Goal: Transaction & Acquisition: Purchase product/service

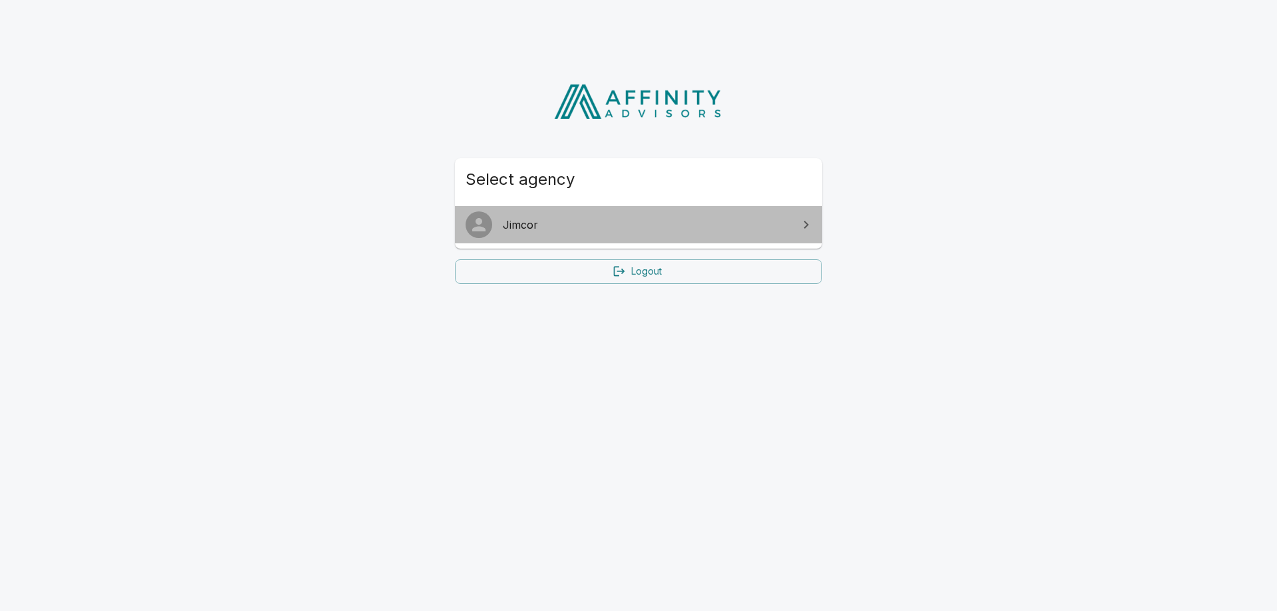
click at [614, 234] on link "Jimcor" at bounding box center [638, 224] width 367 height 37
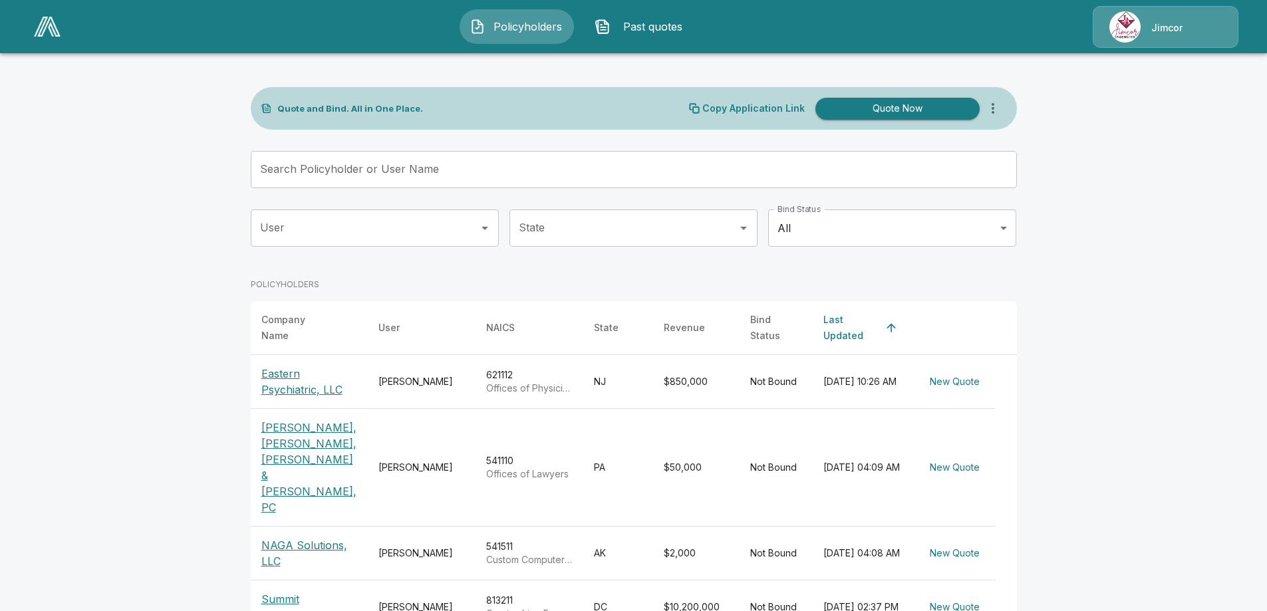
click at [917, 108] on button "Quote Now" at bounding box center [897, 109] width 164 height 22
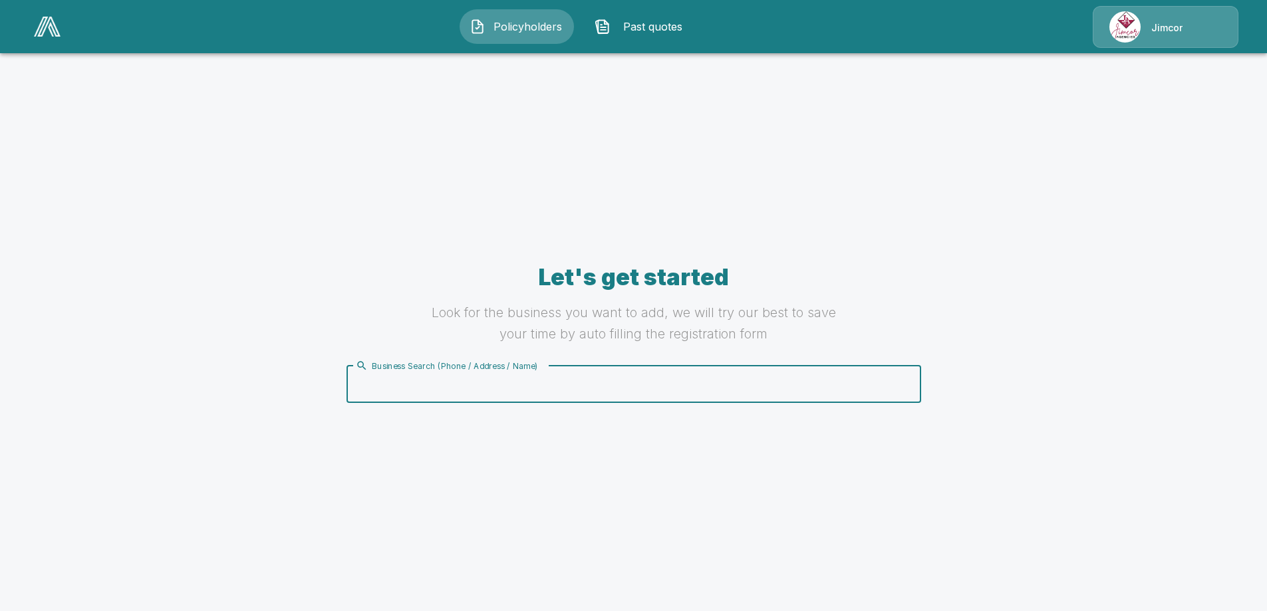
click at [543, 378] on input "Business Search (Phone / Address / Name)" at bounding box center [631, 384] width 558 height 25
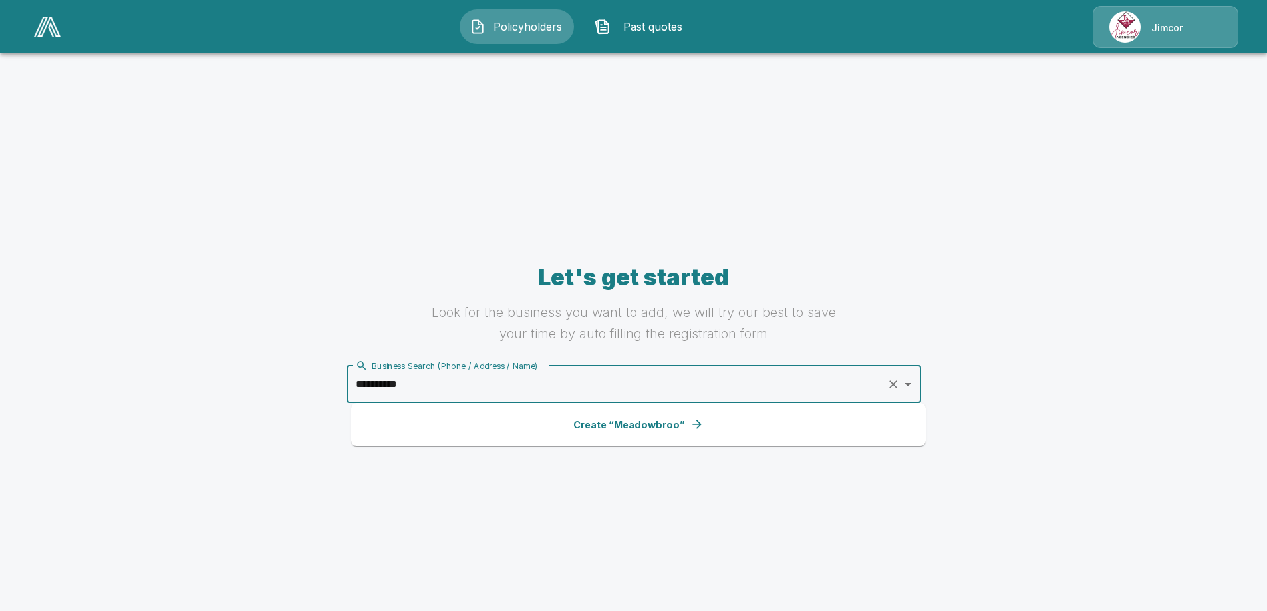
type input "**********"
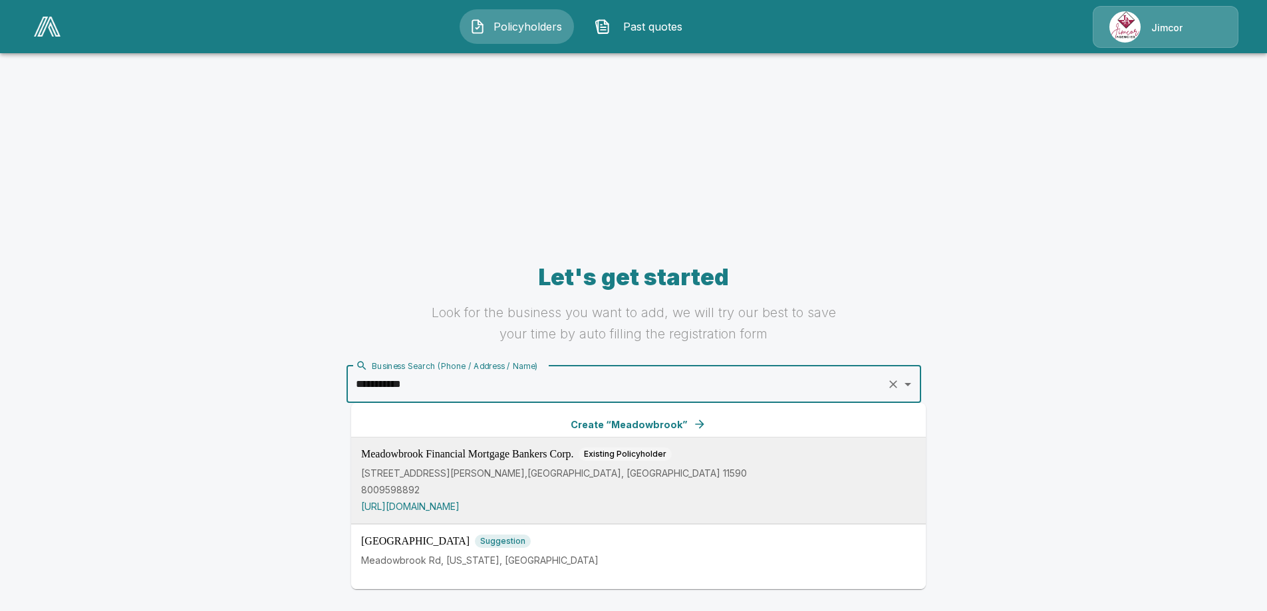
click at [544, 457] on span "Meadowbrook Financial Mortgage Bankers Corp." at bounding box center [467, 454] width 212 height 11
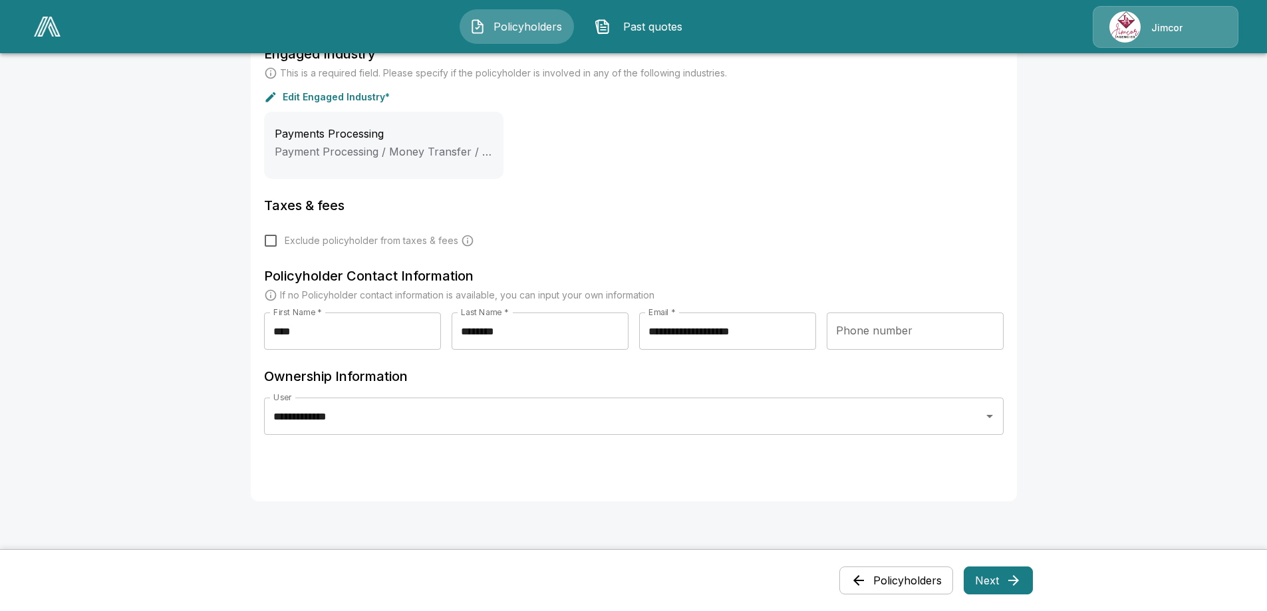
scroll to position [616, 0]
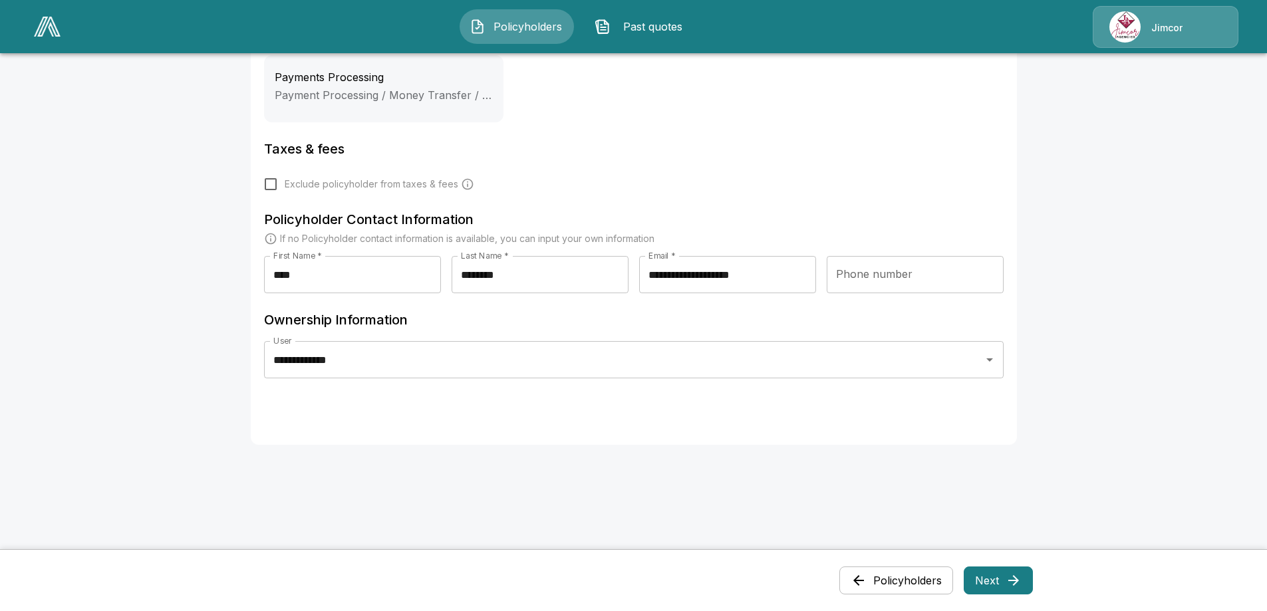
click at [995, 582] on button "Next" at bounding box center [997, 580] width 69 height 28
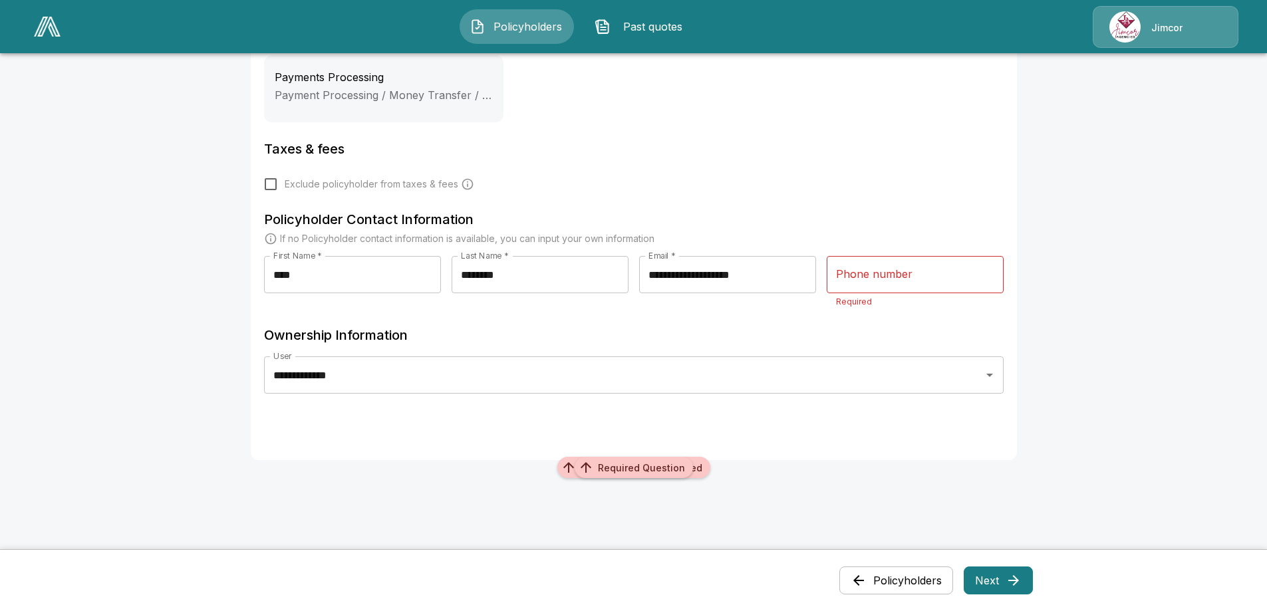
scroll to position [586, 0]
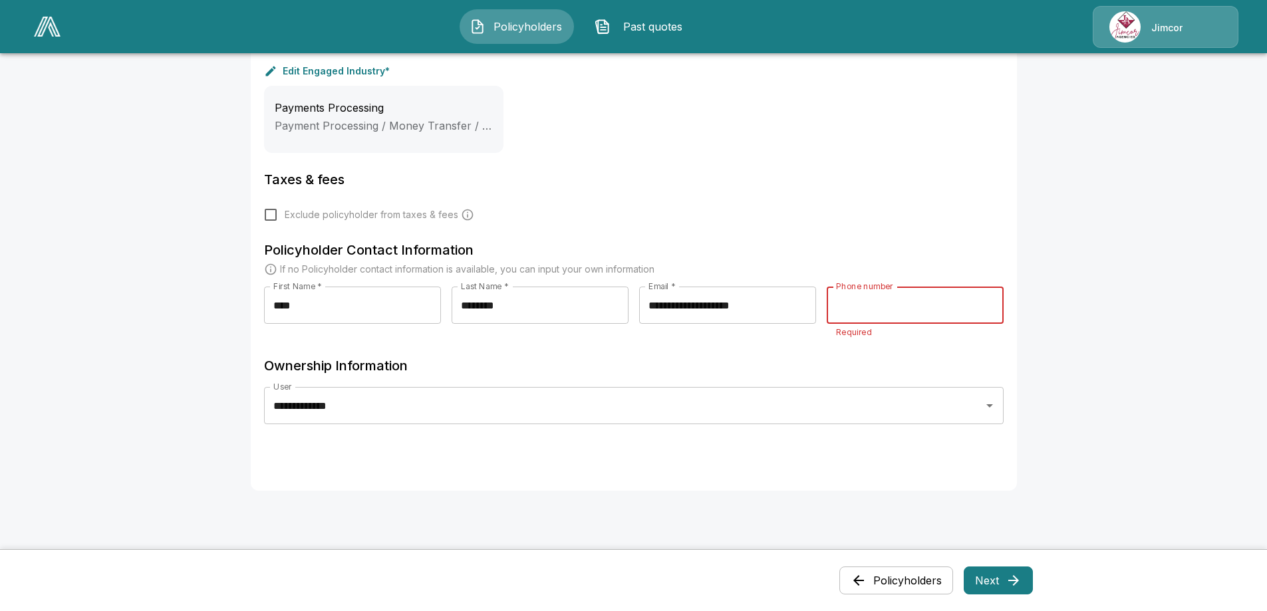
click at [846, 305] on input "Phone number" at bounding box center [914, 305] width 177 height 37
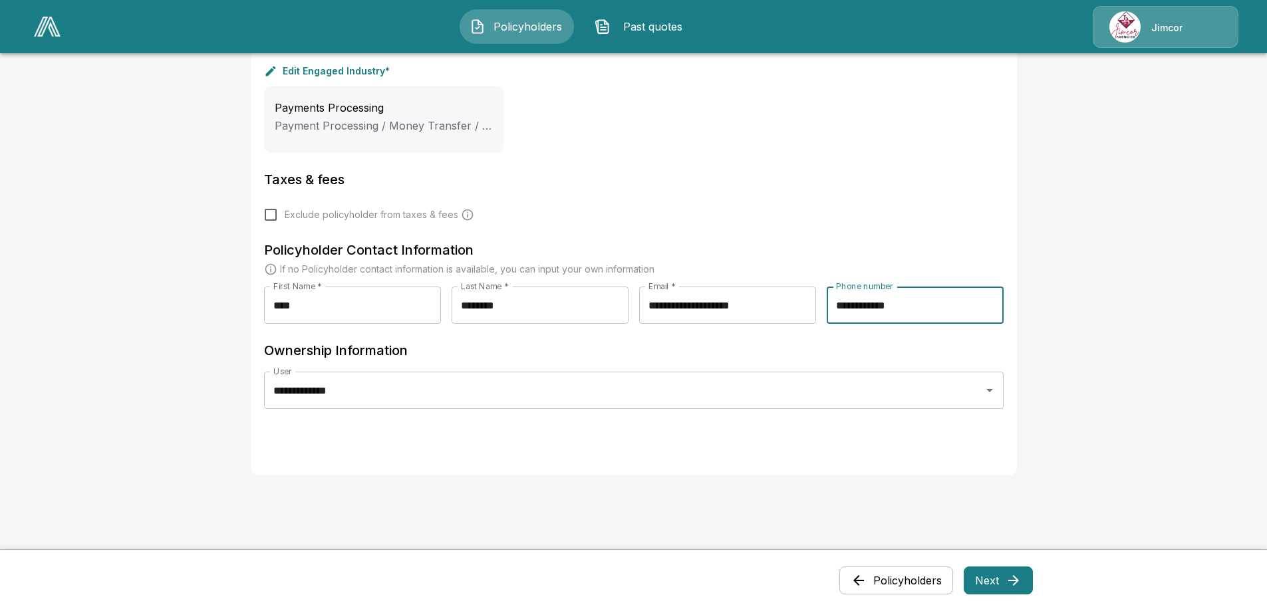
type input "**********"
click at [1005, 584] on button "Next" at bounding box center [997, 580] width 69 height 28
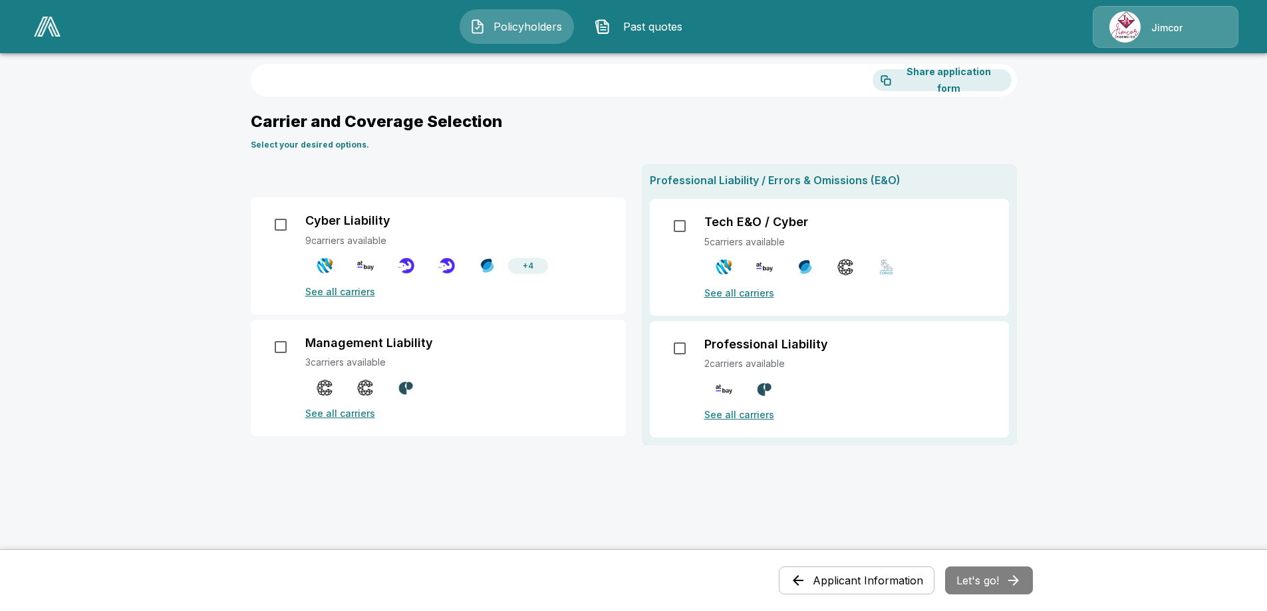
scroll to position [0, 0]
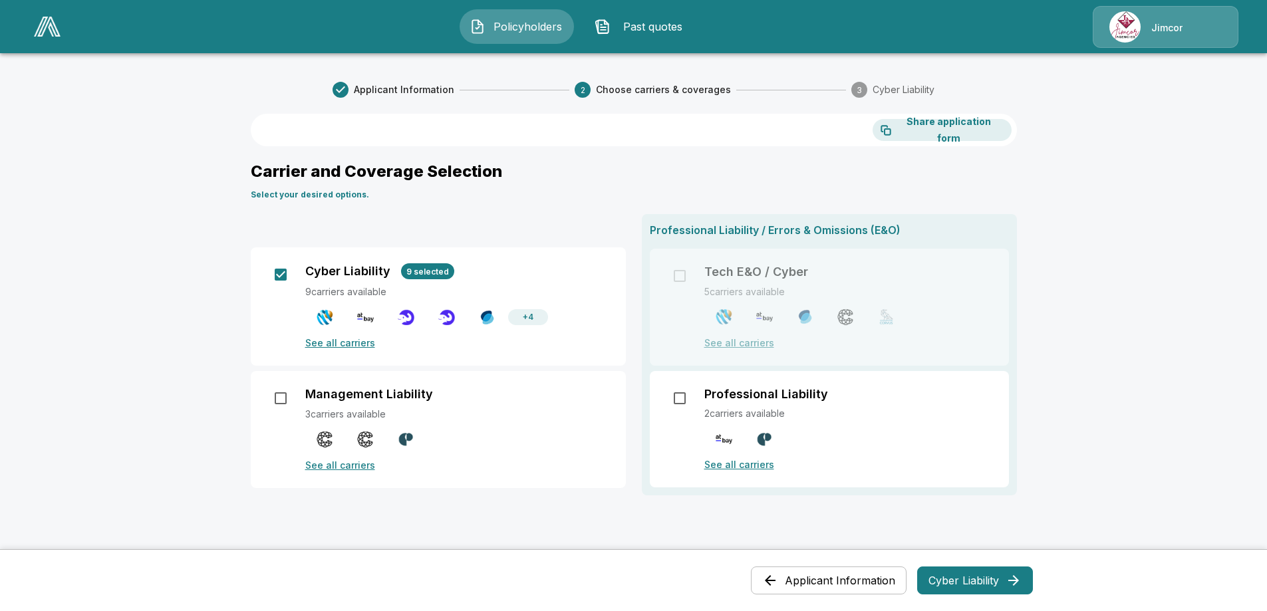
click at [345, 341] on p "See all carriers" at bounding box center [457, 343] width 305 height 14
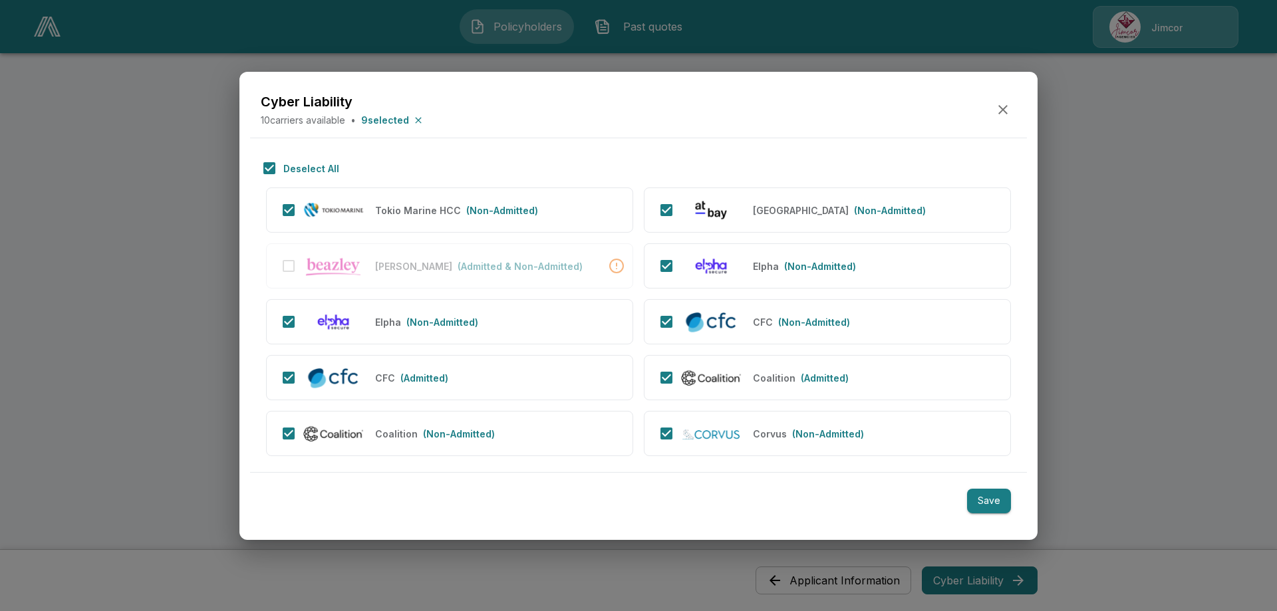
click at [1102, 440] on div at bounding box center [638, 305] width 1277 height 611
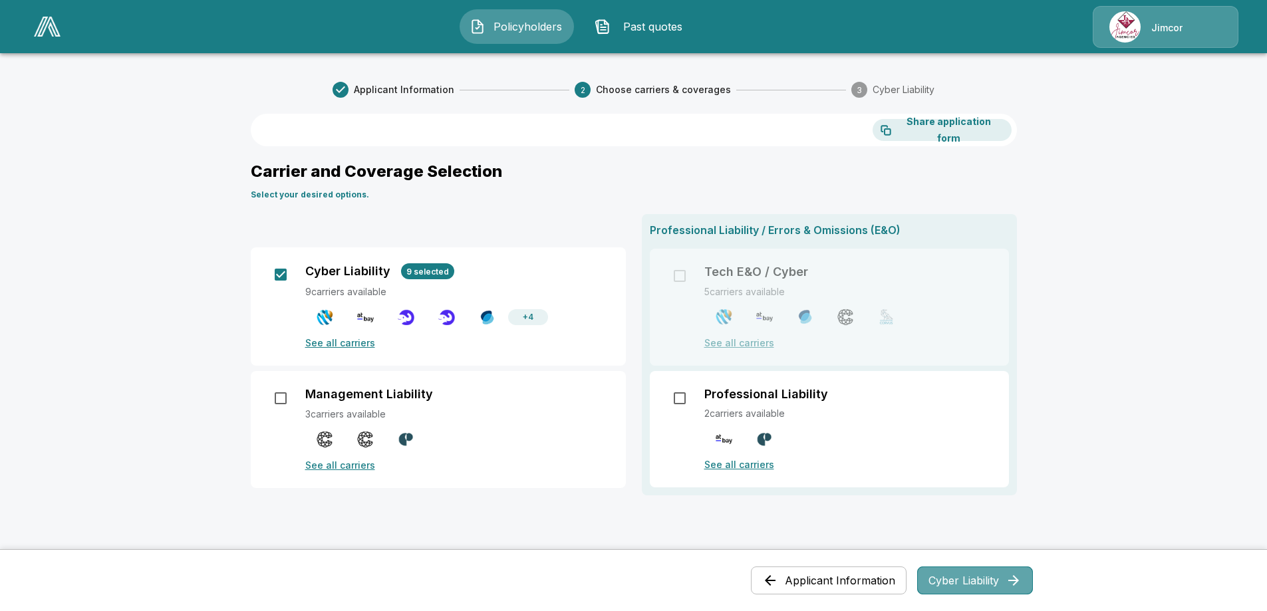
click at [983, 581] on button "Cyber Liability" at bounding box center [975, 580] width 116 height 28
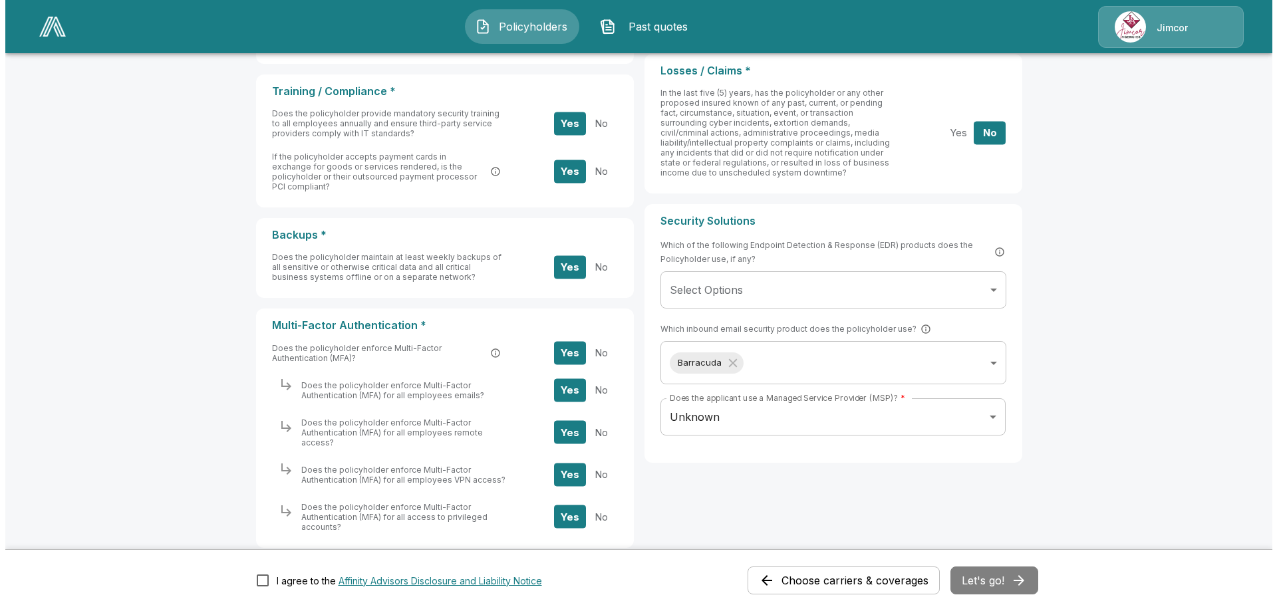
scroll to position [465, 0]
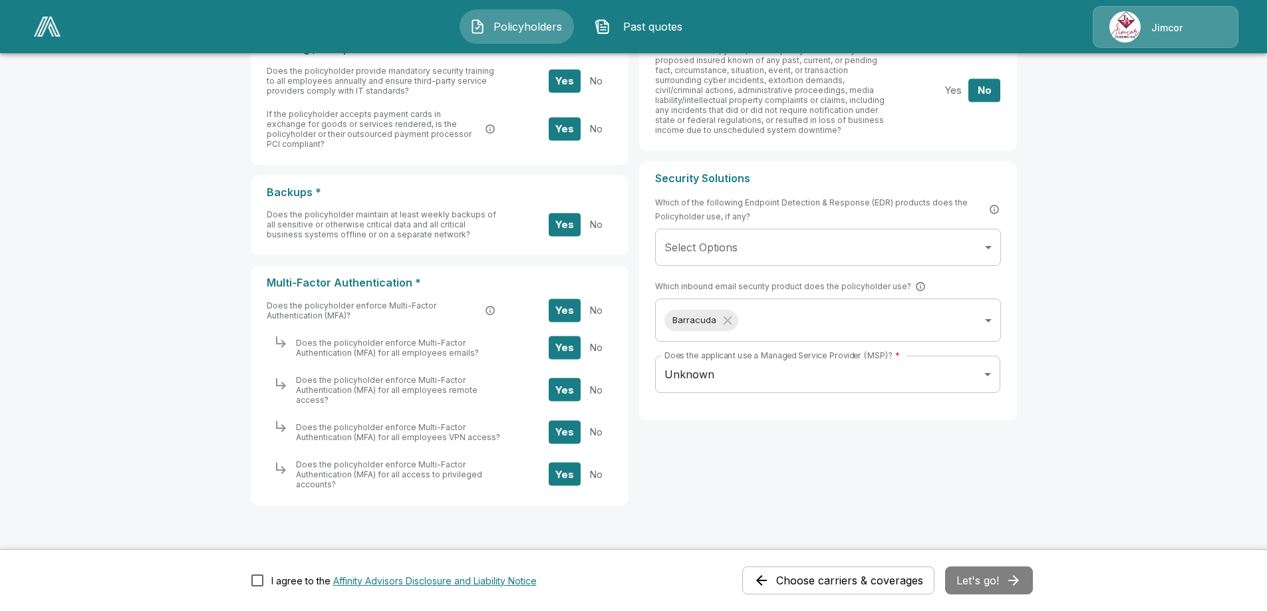
click at [991, 246] on body "**********" at bounding box center [633, 92] width 1267 height 1114
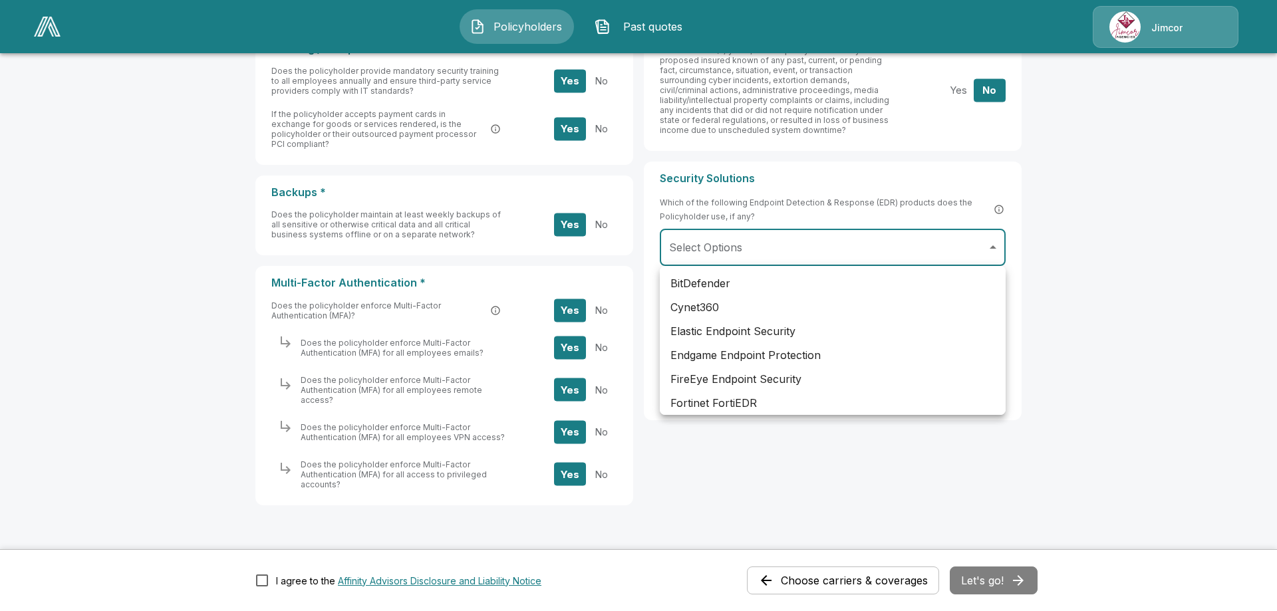
click at [991, 246] on div at bounding box center [638, 305] width 1277 height 611
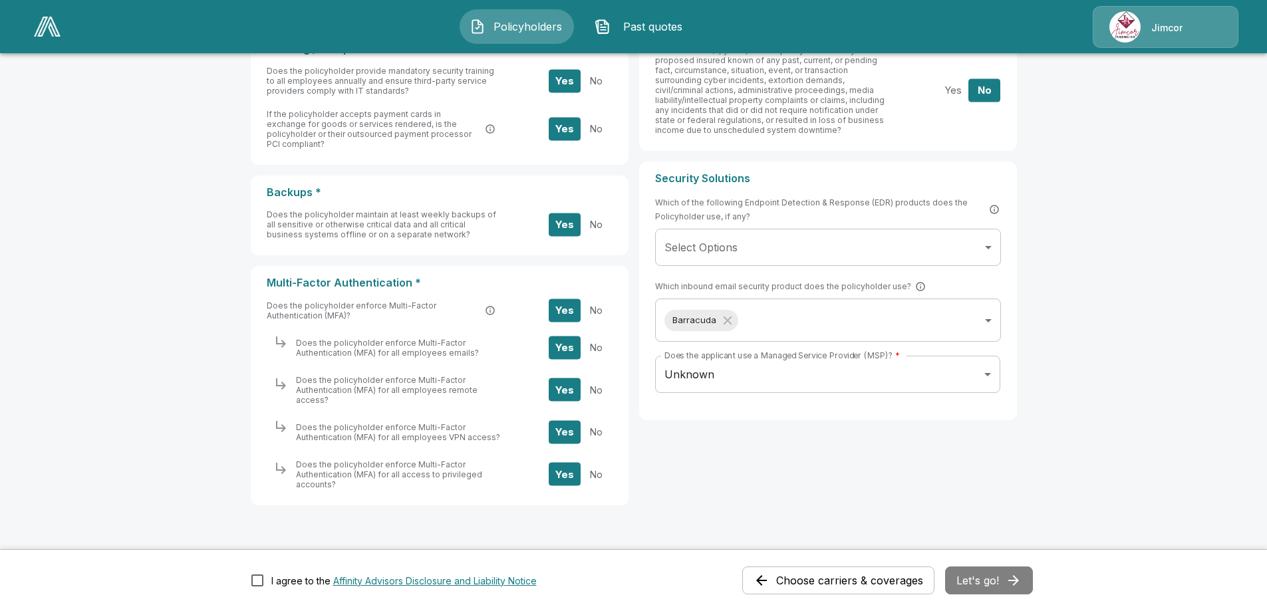
click at [995, 249] on body "**********" at bounding box center [633, 92] width 1267 height 1114
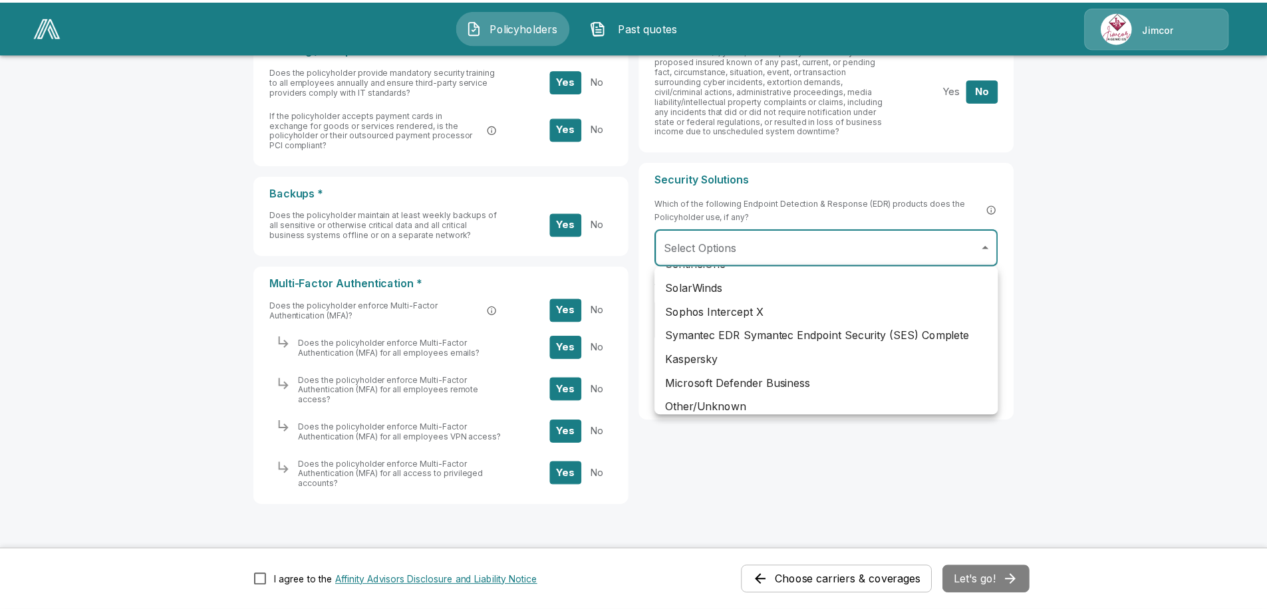
scroll to position [332, 0]
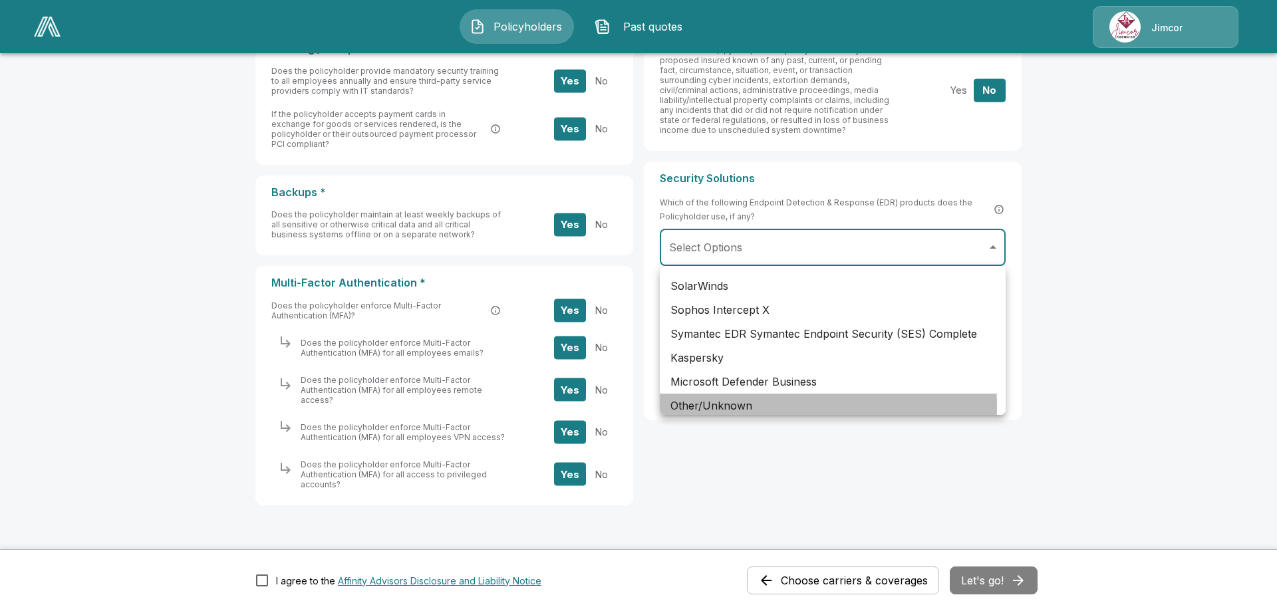
click at [726, 406] on li "Other/Unknown" at bounding box center [833, 406] width 346 height 24
type input "**********"
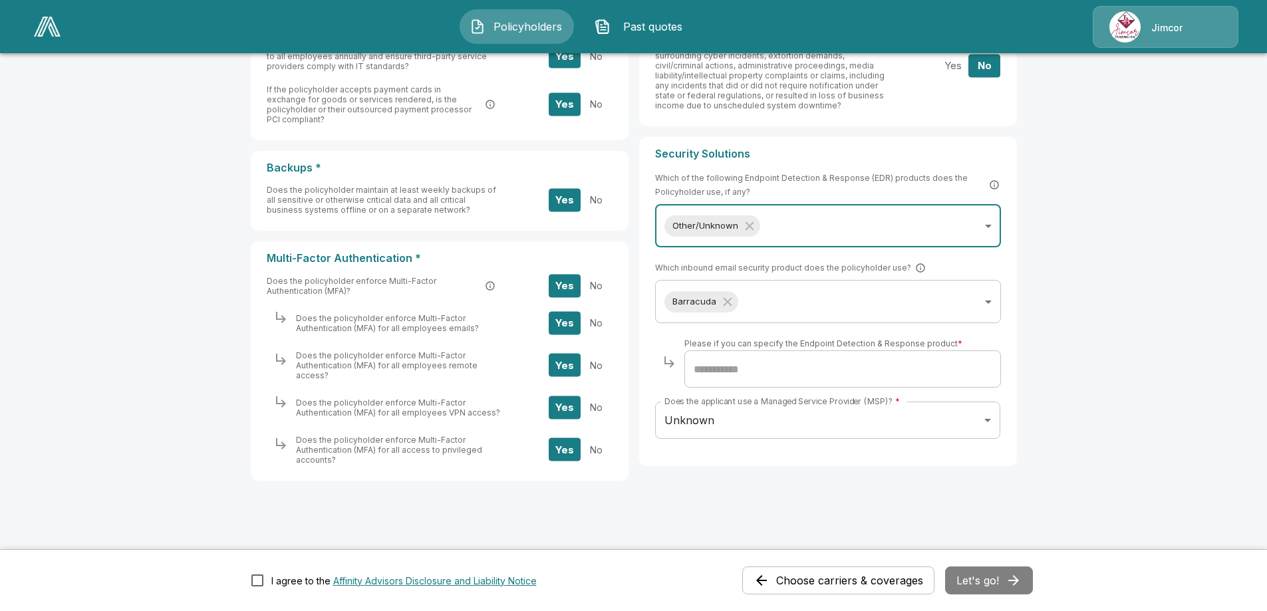
scroll to position [491, 0]
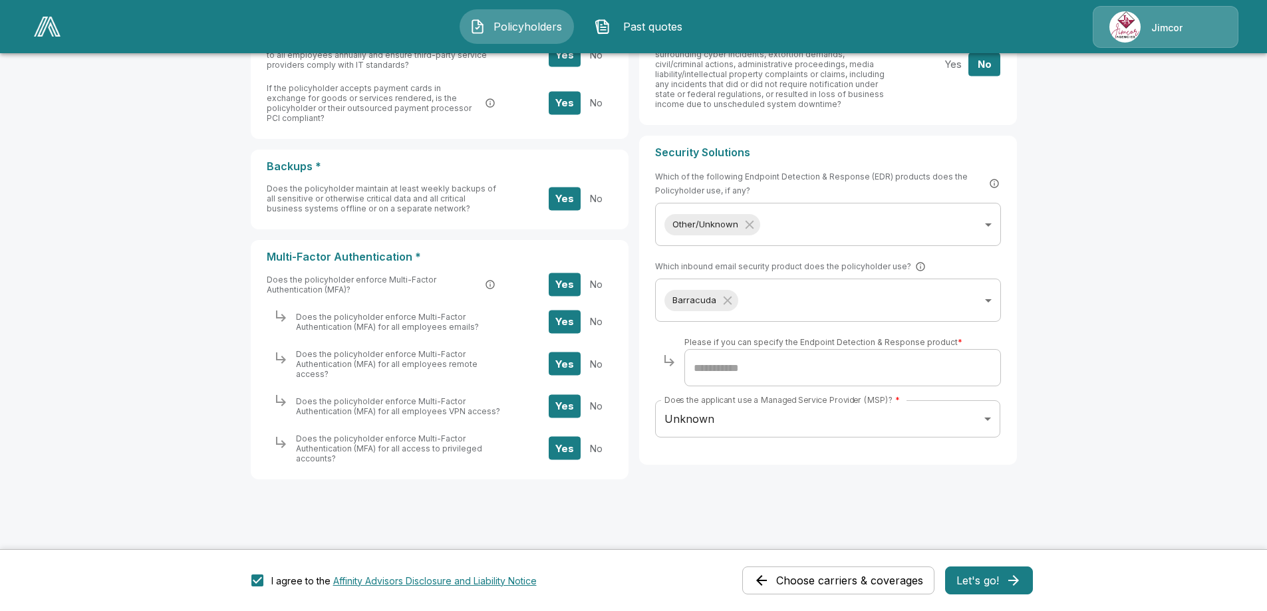
click at [983, 580] on button "Let's go!" at bounding box center [989, 580] width 88 height 28
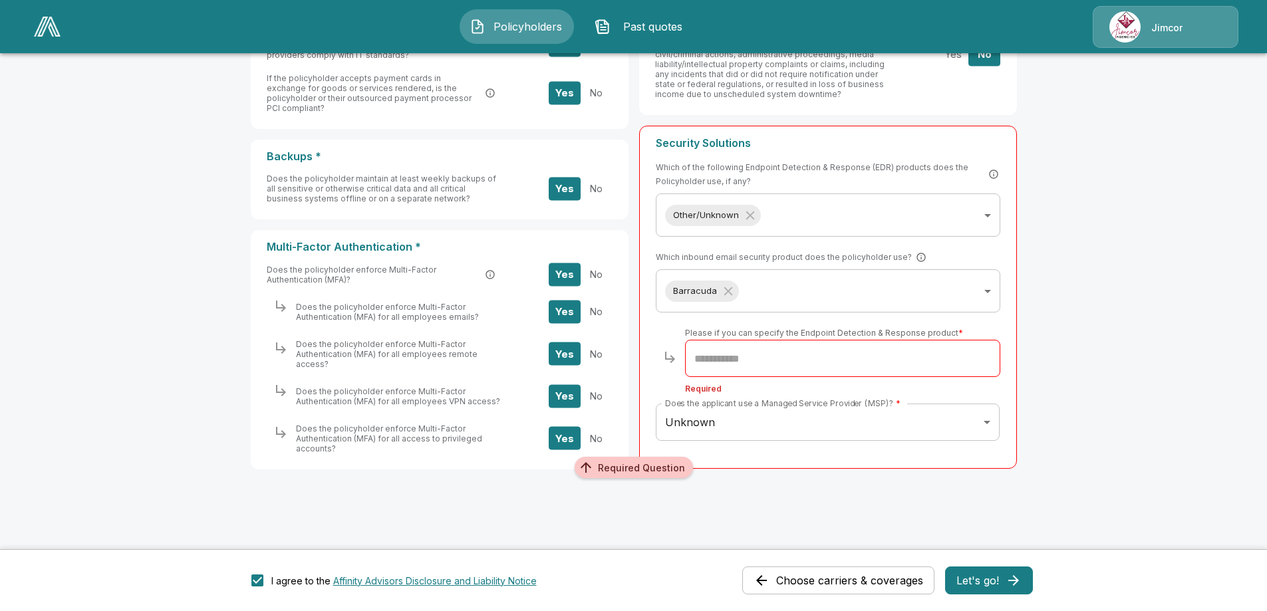
scroll to position [503, 0]
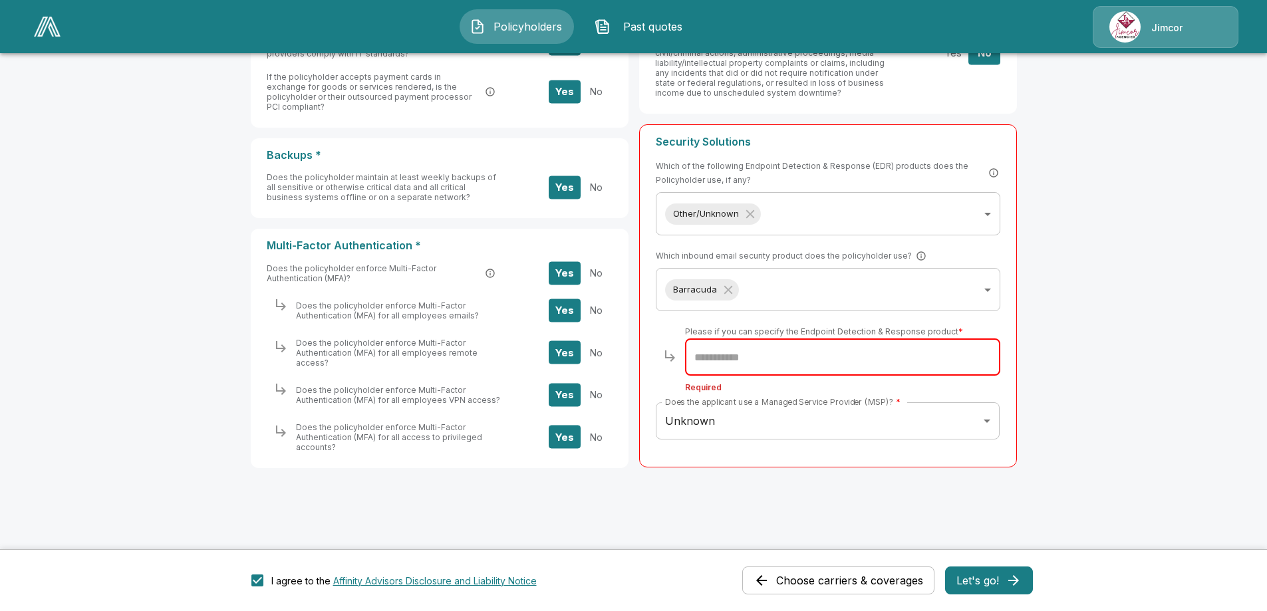
click at [753, 362] on input "text" at bounding box center [842, 356] width 315 height 37
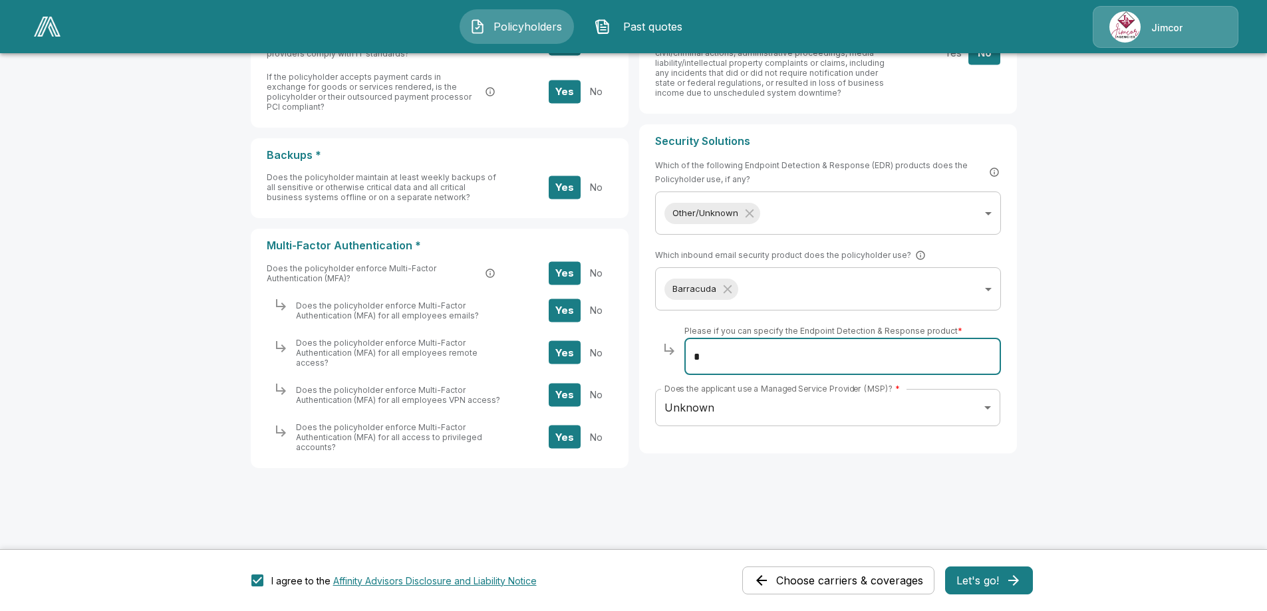
scroll to position [491, 0]
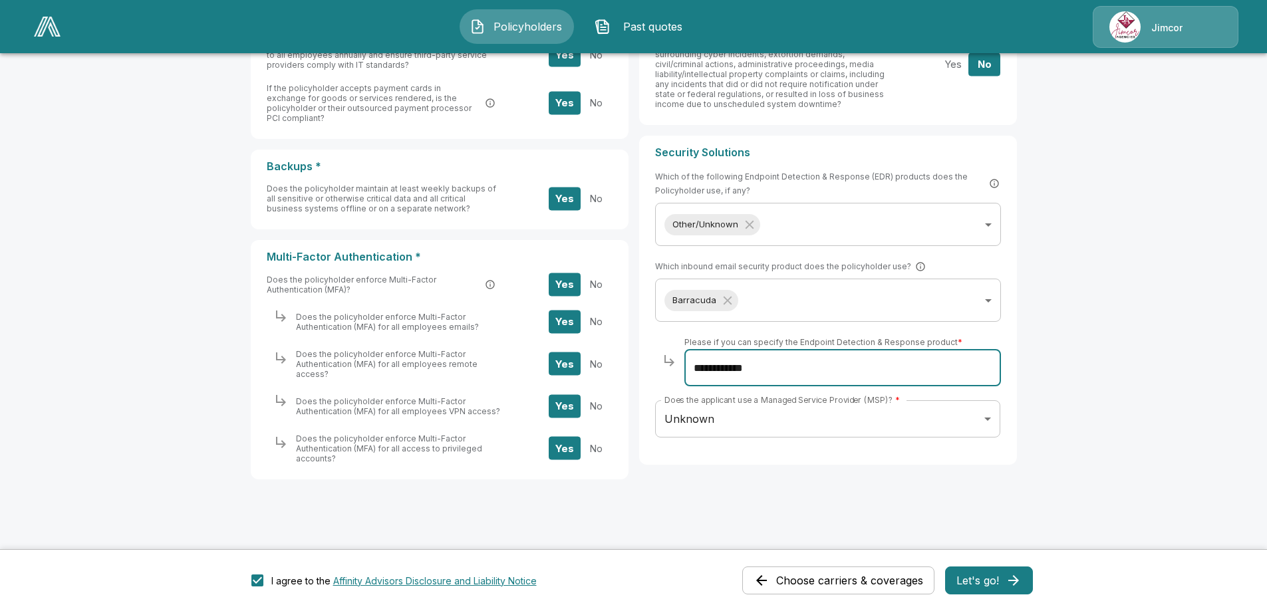
type input "**********"
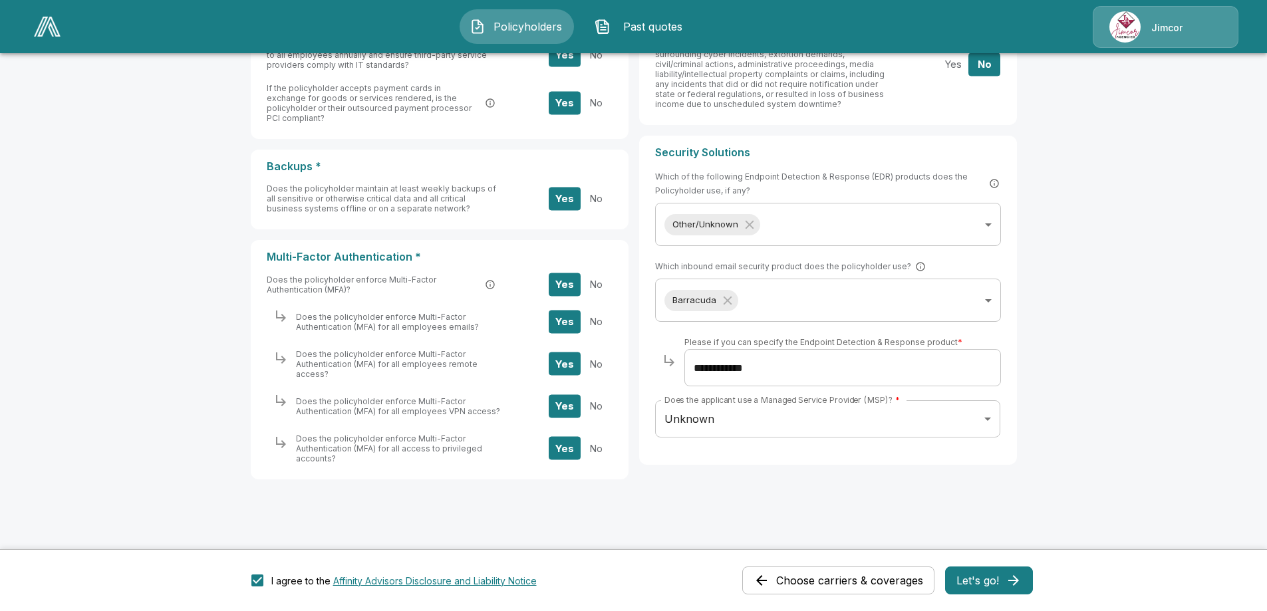
click at [1094, 472] on main "**********" at bounding box center [633, 66] width 1267 height 1114
click at [988, 581] on button "Let's go!" at bounding box center [989, 580] width 88 height 28
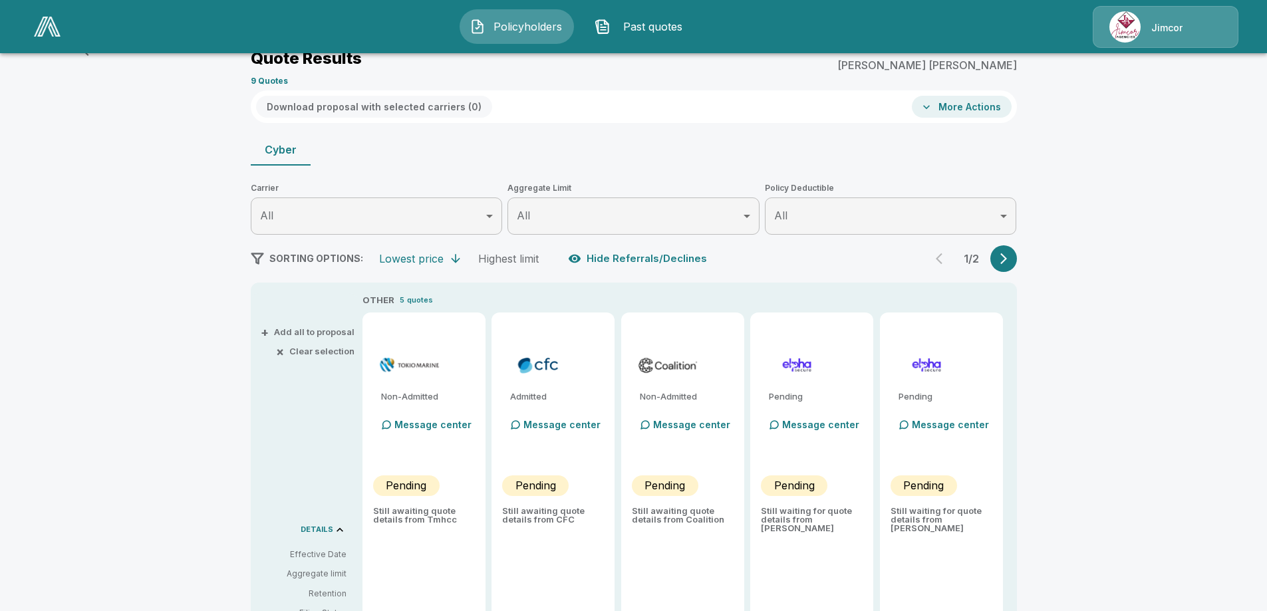
scroll to position [327, 0]
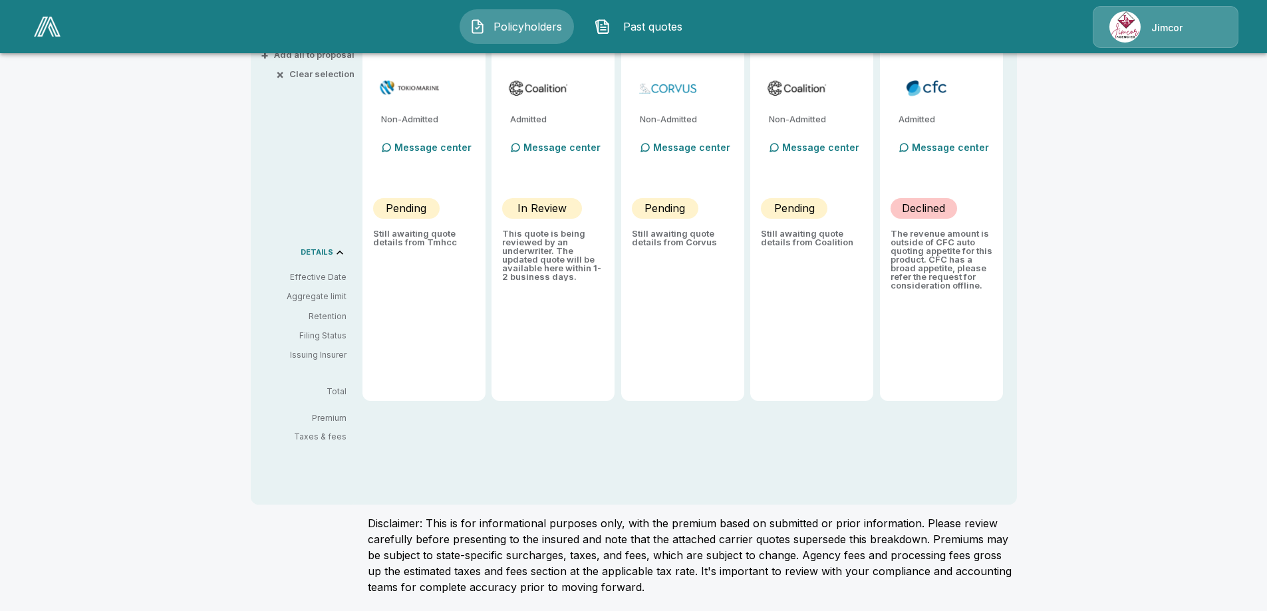
type input "*******"
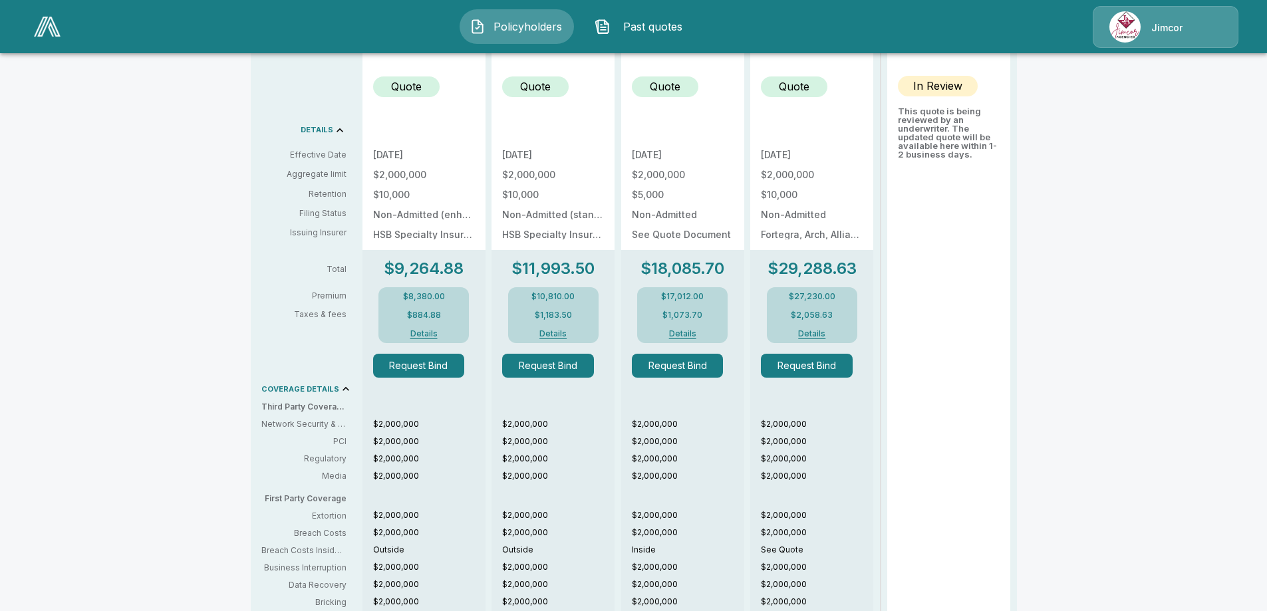
scroll to position [451, 0]
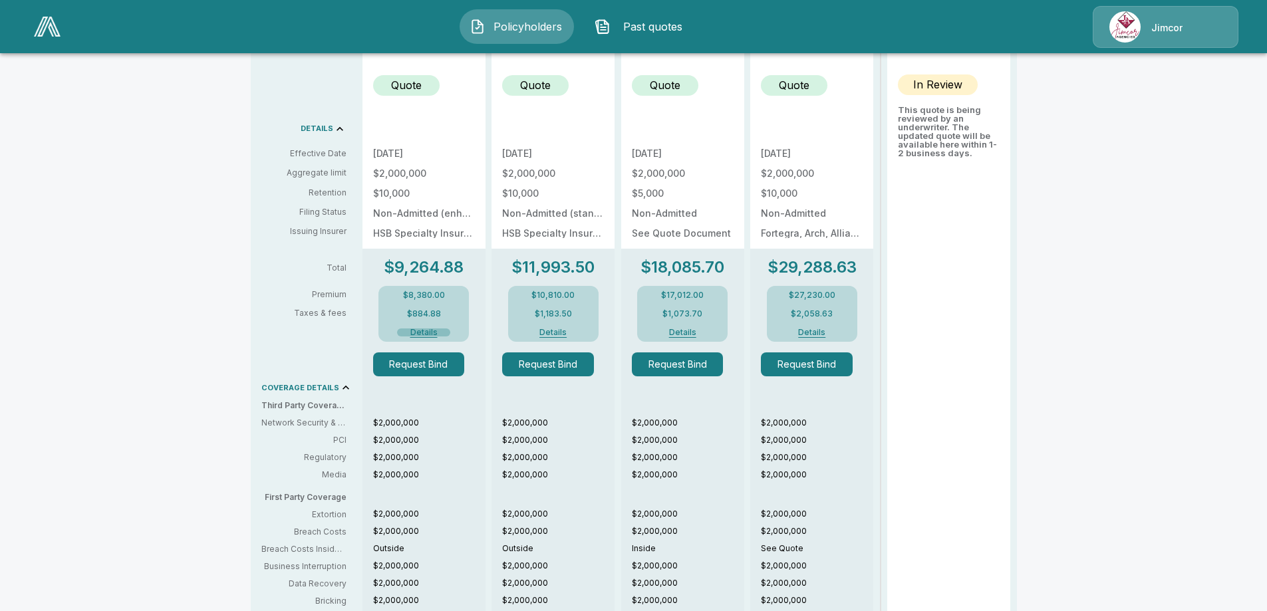
click at [428, 332] on button "Details" at bounding box center [423, 332] width 53 height 8
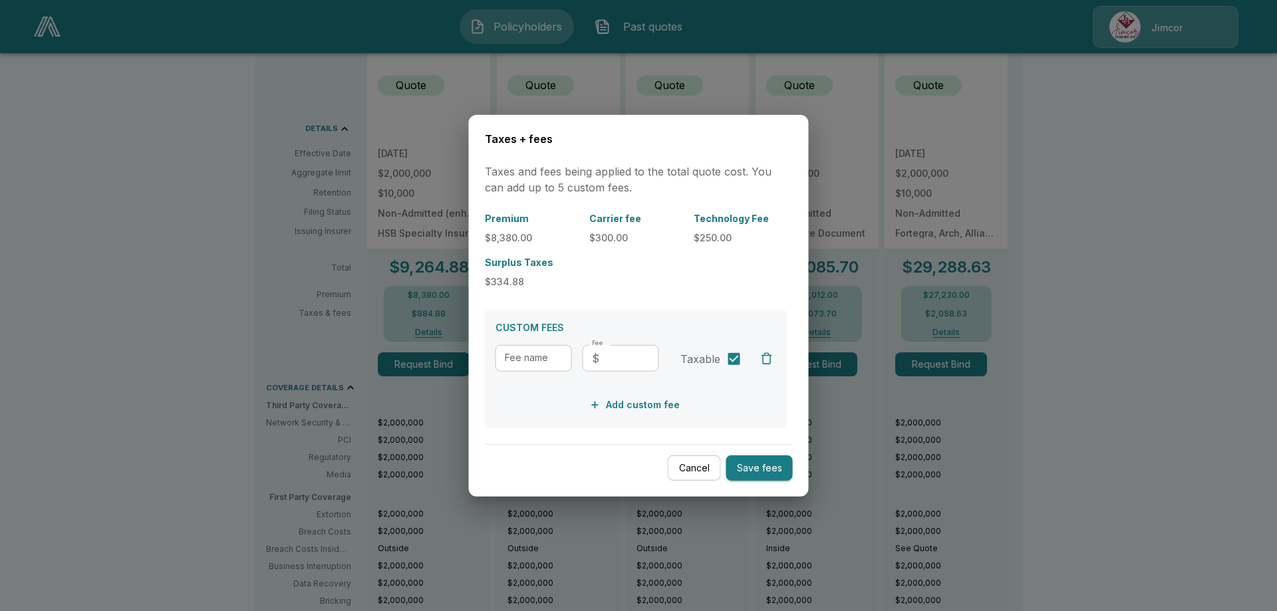
click at [1148, 371] on div at bounding box center [638, 305] width 1277 height 611
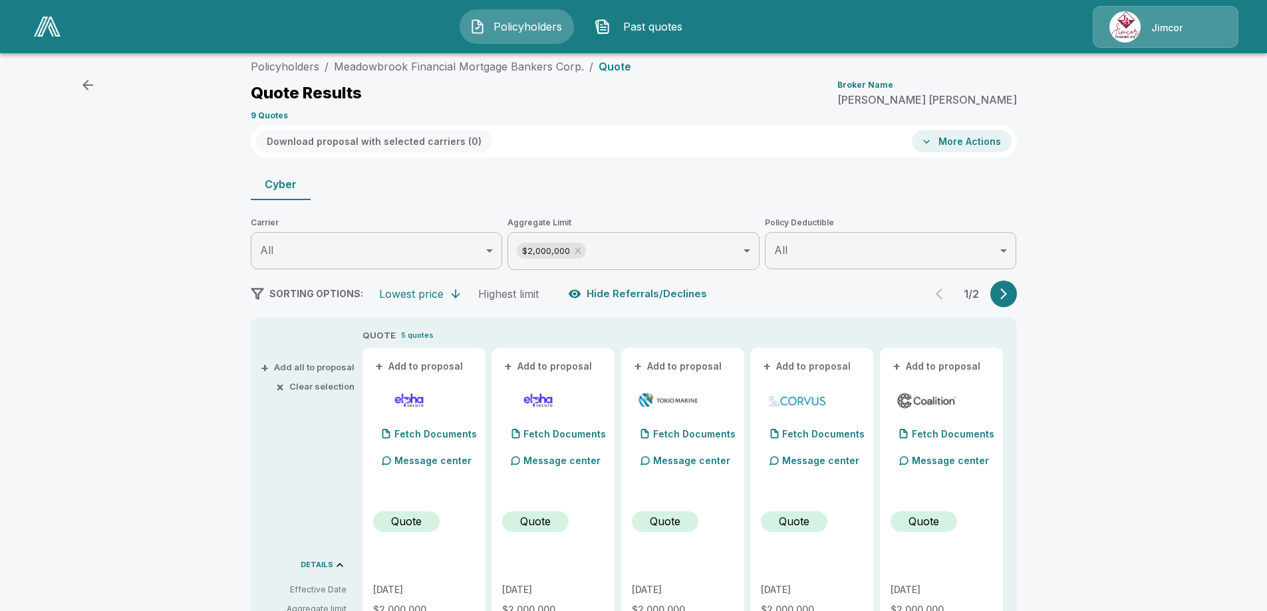
scroll to position [0, 0]
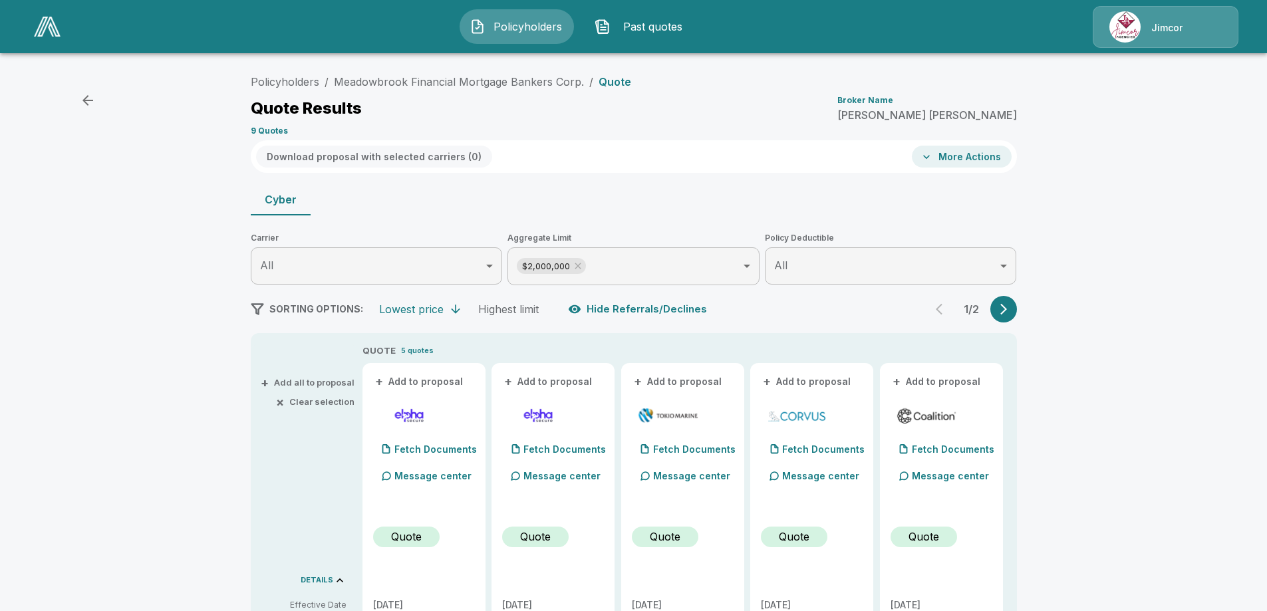
click at [1007, 308] on icon "button" at bounding box center [1003, 309] width 13 height 13
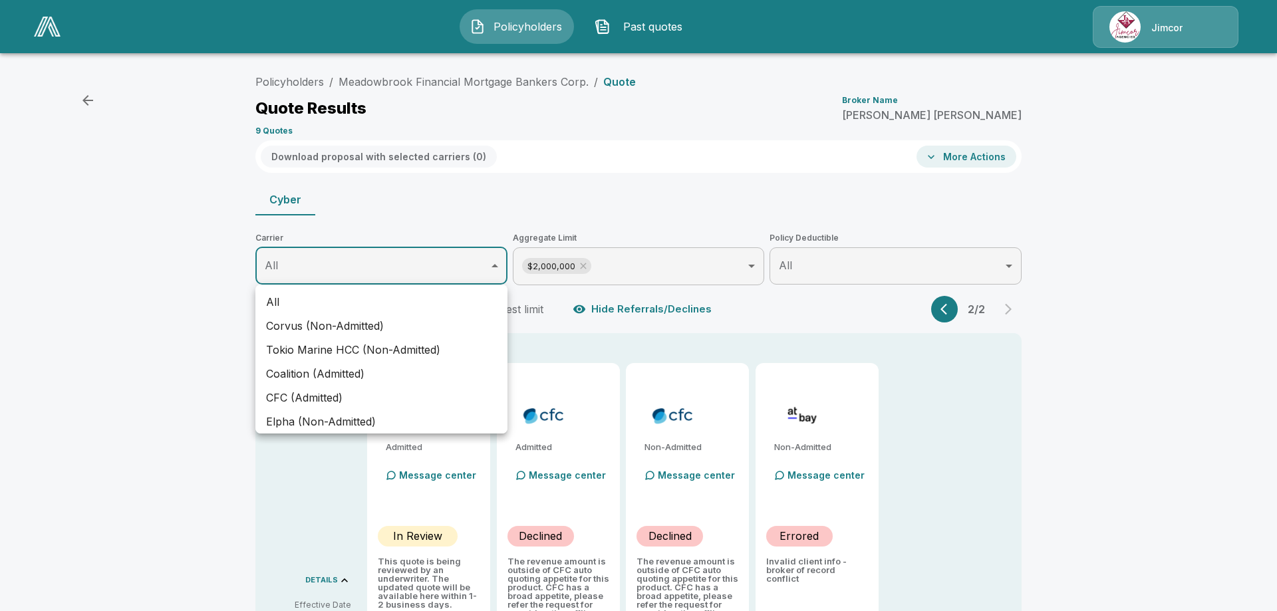
click at [496, 265] on body "Policyholders Past quotes Jimcor Policyholders / Meadowbrook Financial Mortgage…" at bounding box center [638, 469] width 1277 height 939
click at [172, 255] on div at bounding box center [638, 305] width 1277 height 611
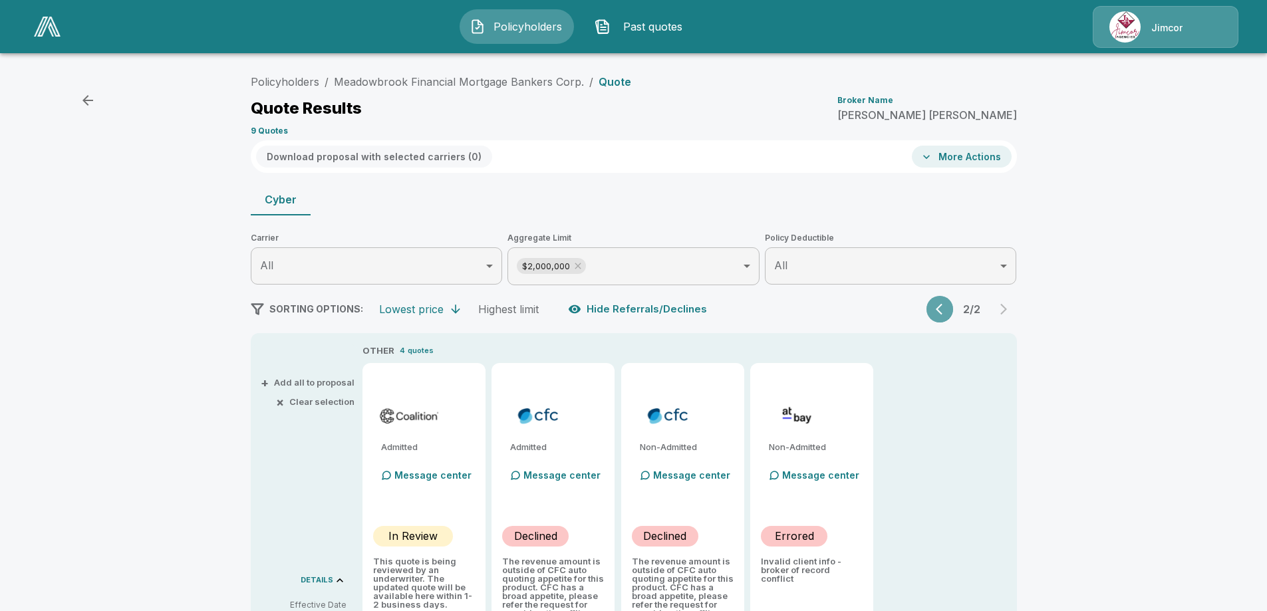
click at [941, 314] on icon "button" at bounding box center [941, 309] width 13 height 13
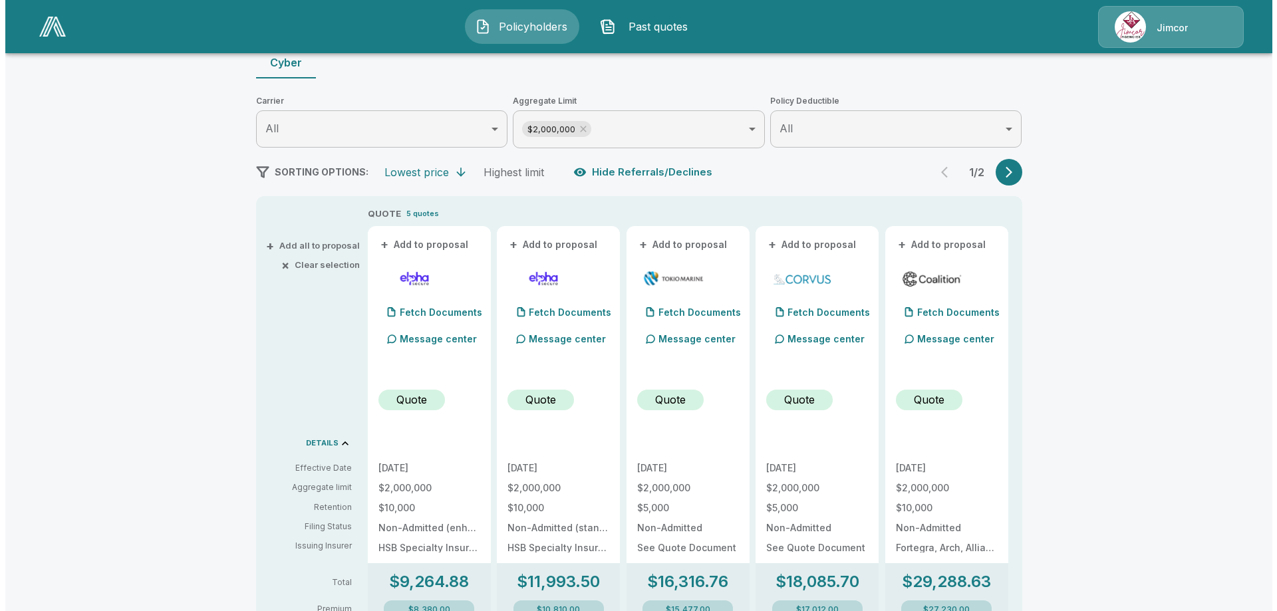
scroll to position [133, 0]
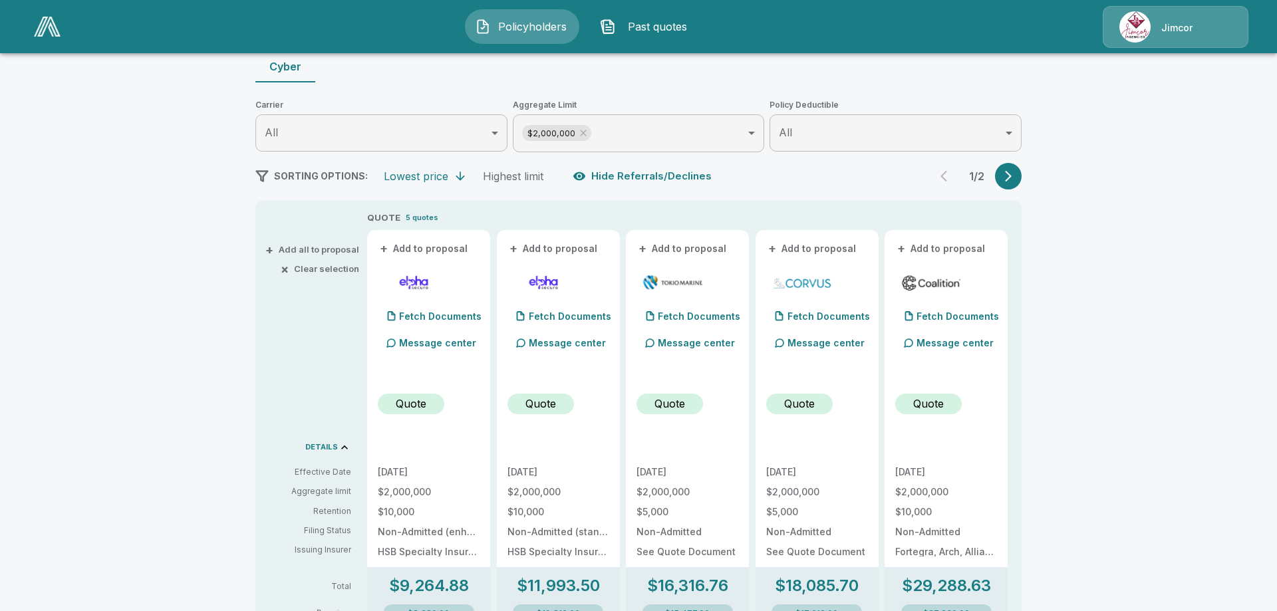
click at [493, 130] on body "Policyholders Past quotes Jimcor Policyholders / Meadowbrook Financial Mortgage…" at bounding box center [638, 531] width 1277 height 1328
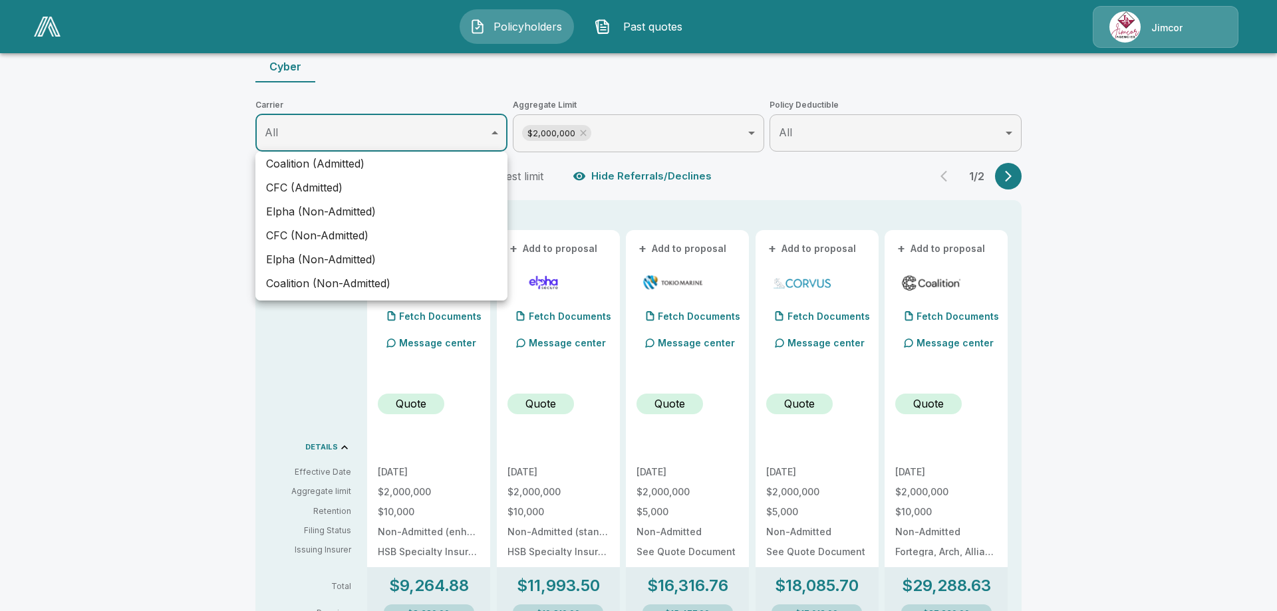
scroll to position [78, 0]
click at [319, 207] on li "Elpha (Non-Admitted)" at bounding box center [381, 210] width 252 height 24
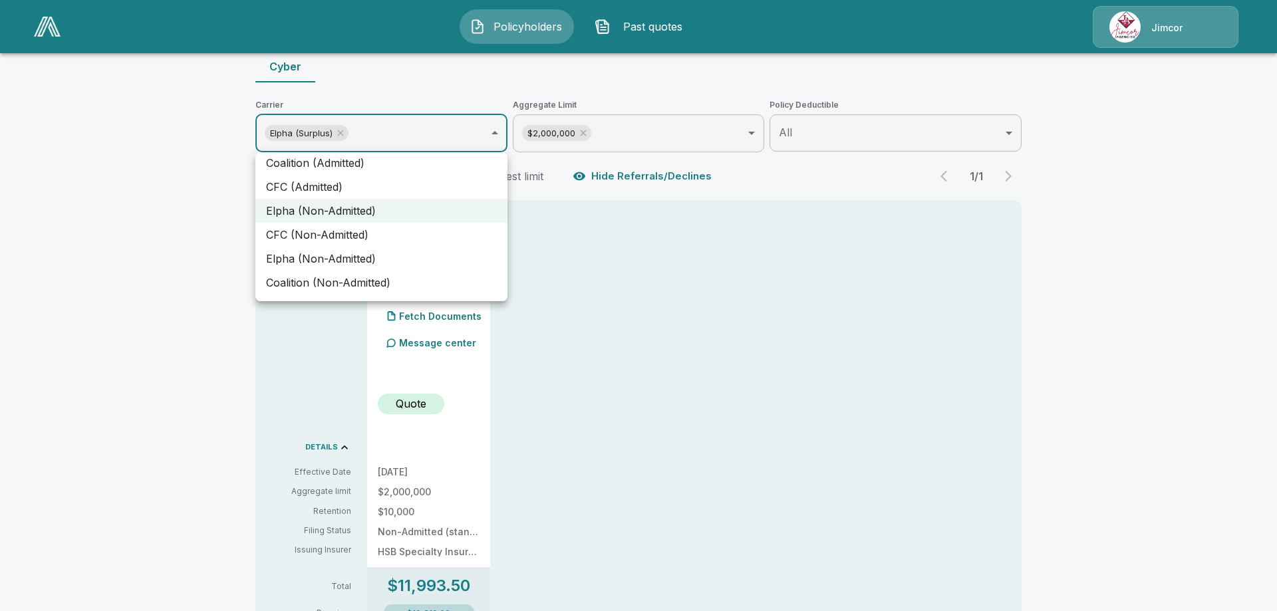
click at [320, 255] on li "Elpha (Non-Admitted)" at bounding box center [381, 259] width 252 height 24
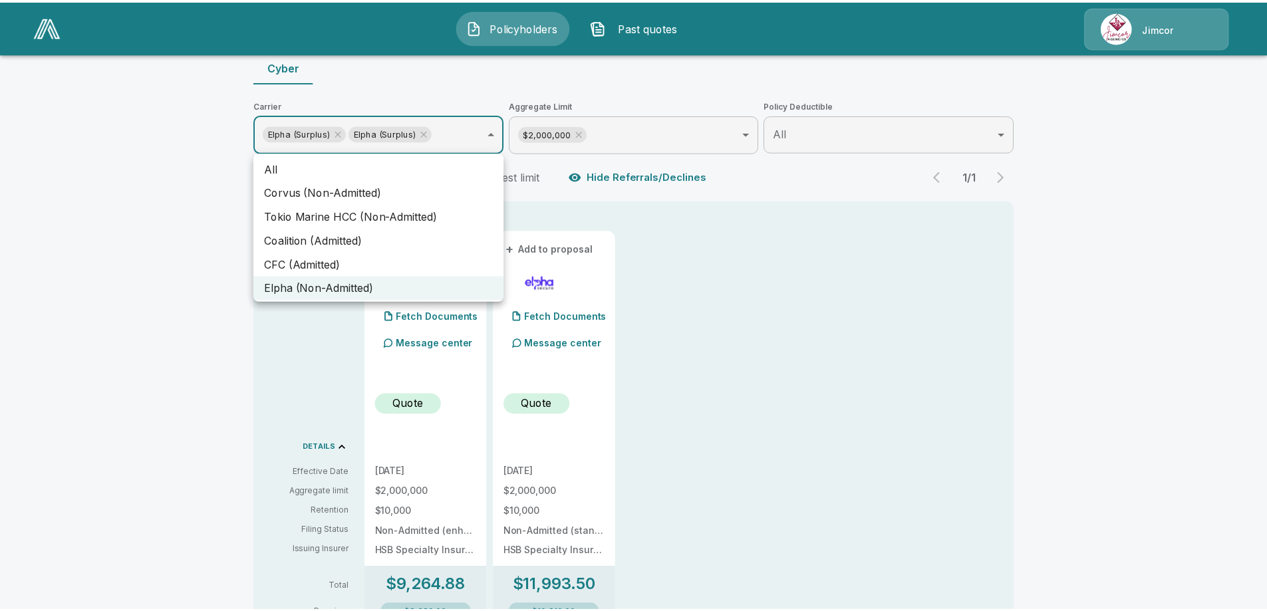
scroll to position [0, 0]
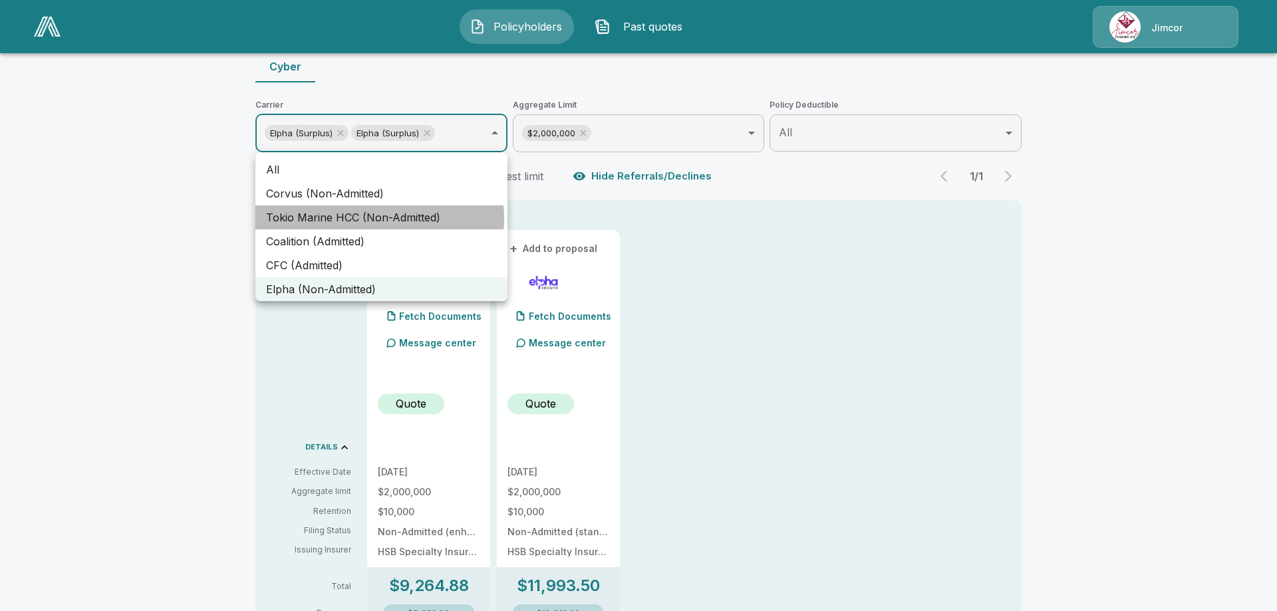
click at [379, 218] on li "Tokio Marine HCC (Non-Admitted)" at bounding box center [381, 217] width 252 height 24
type input "**********"
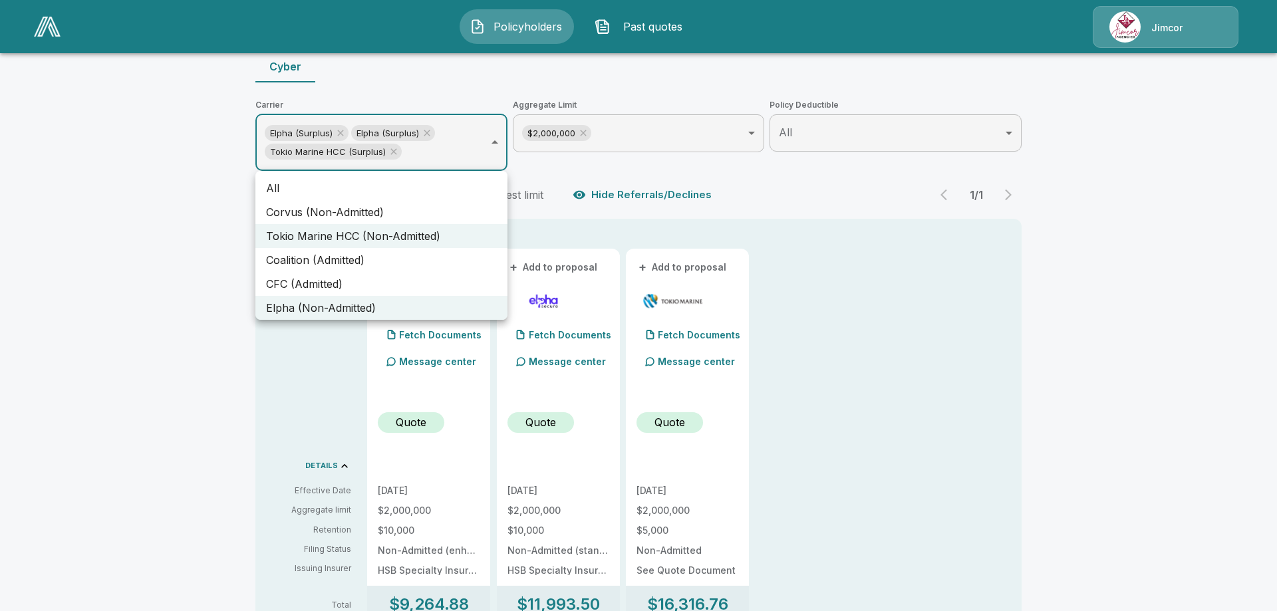
click at [1146, 258] on div at bounding box center [638, 305] width 1277 height 611
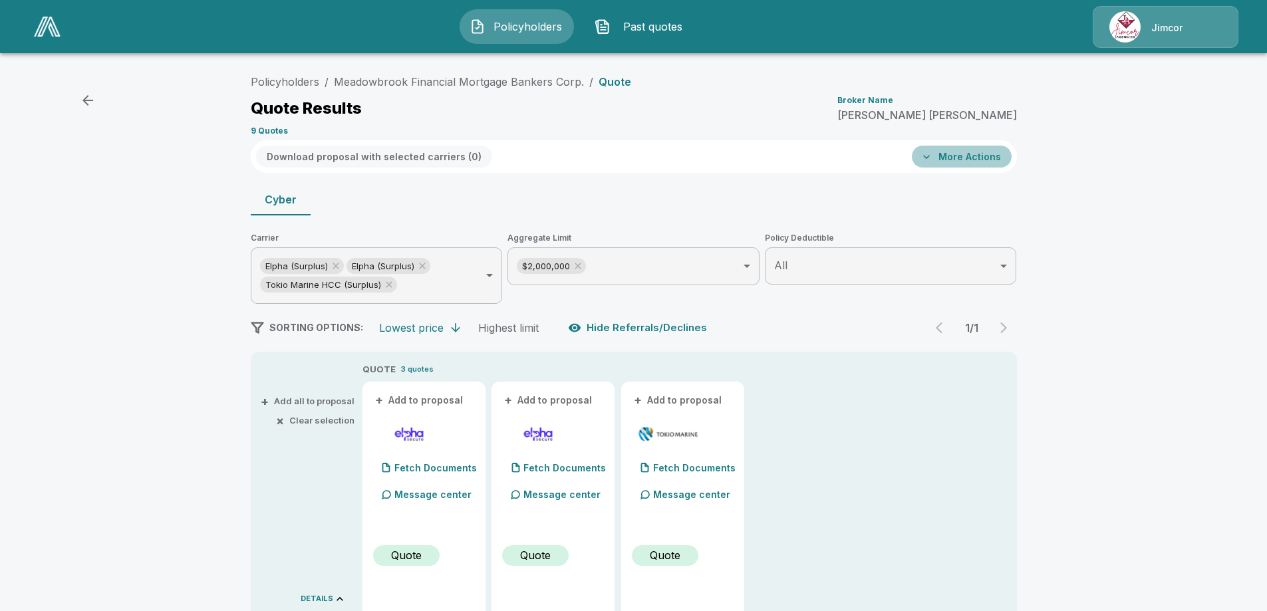
click at [977, 156] on button "More Actions" at bounding box center [962, 157] width 100 height 22
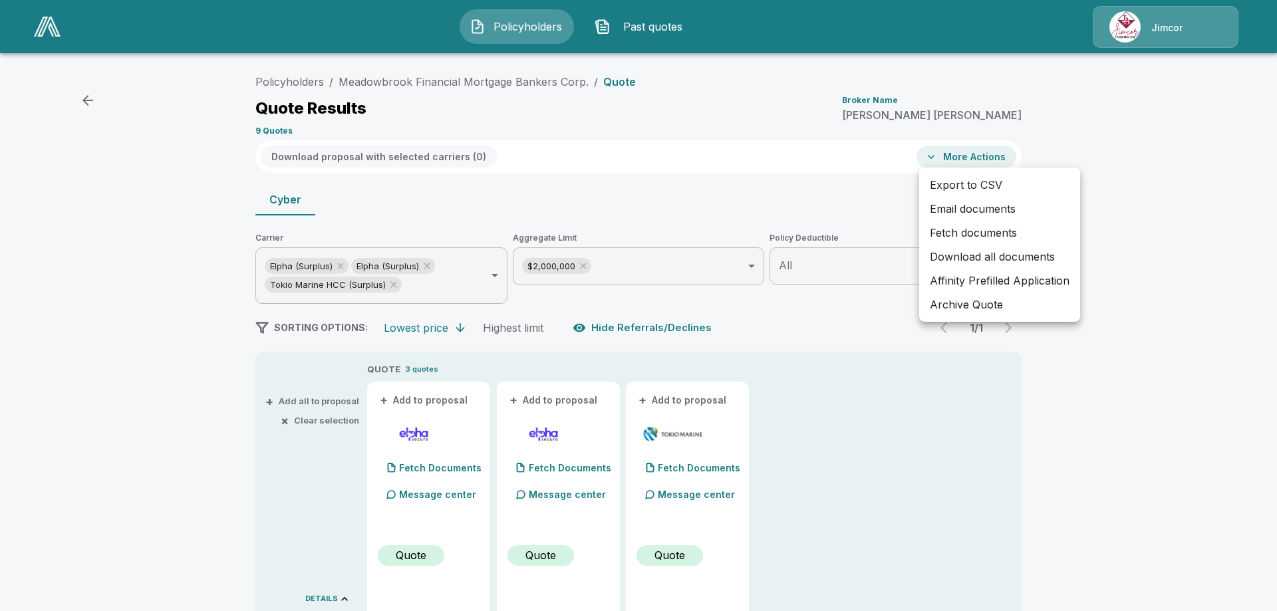
click at [1161, 156] on div at bounding box center [638, 305] width 1277 height 611
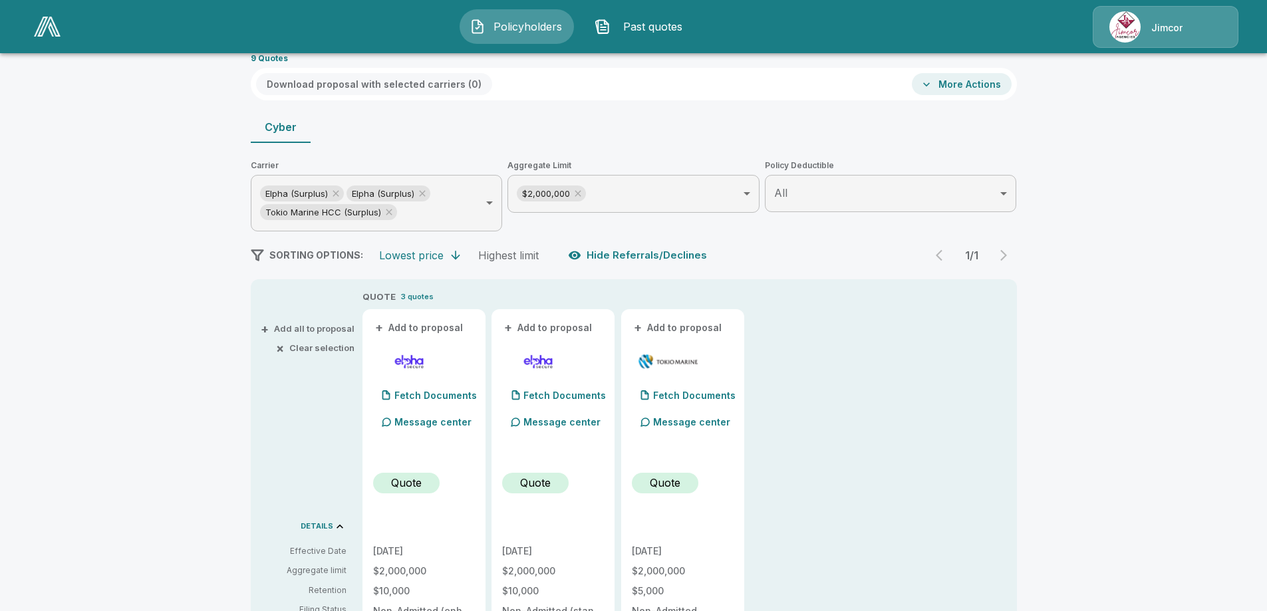
scroll to position [133, 0]
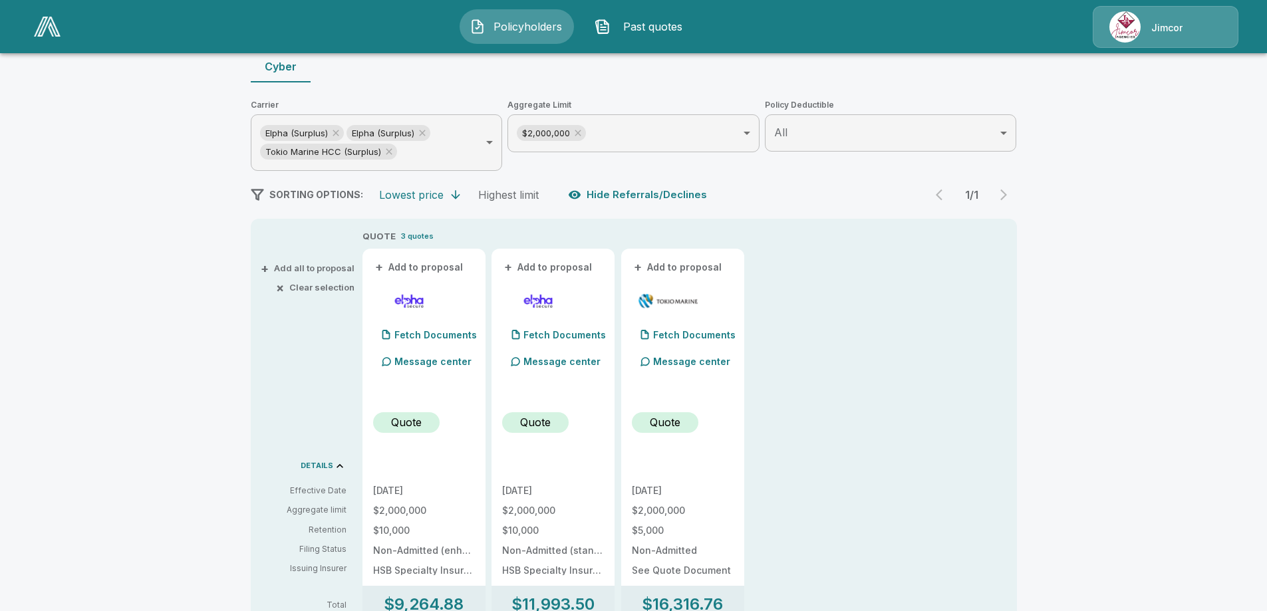
click at [816, 136] on body "**********" at bounding box center [633, 540] width 1267 height 1347
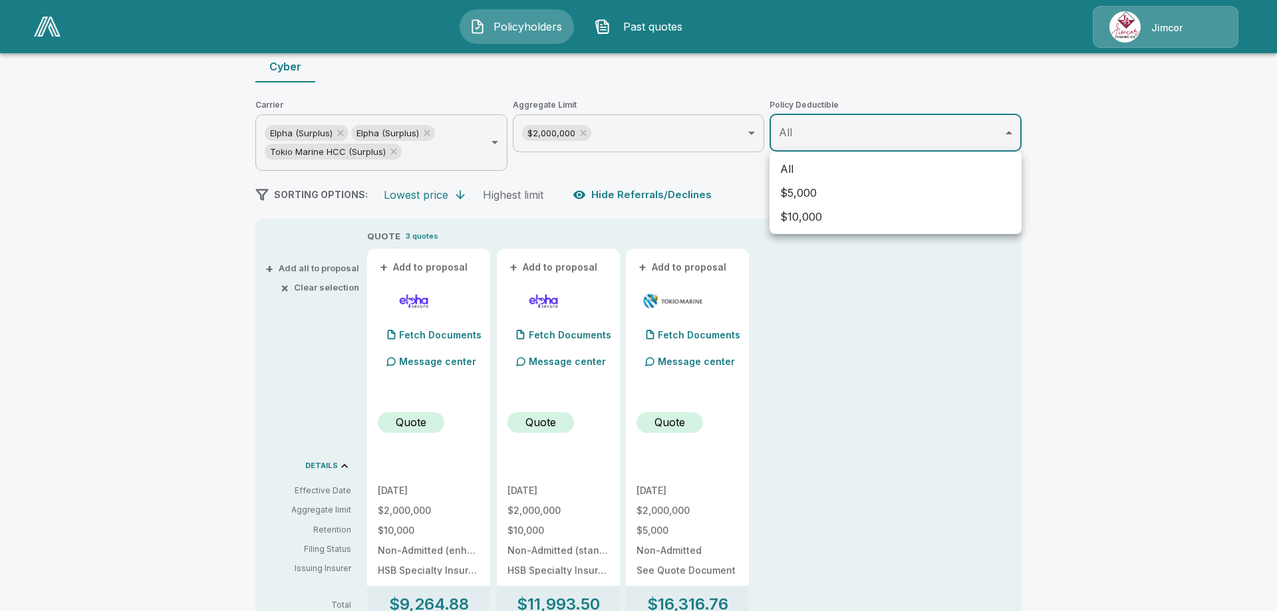
click at [857, 131] on div at bounding box center [638, 305] width 1277 height 611
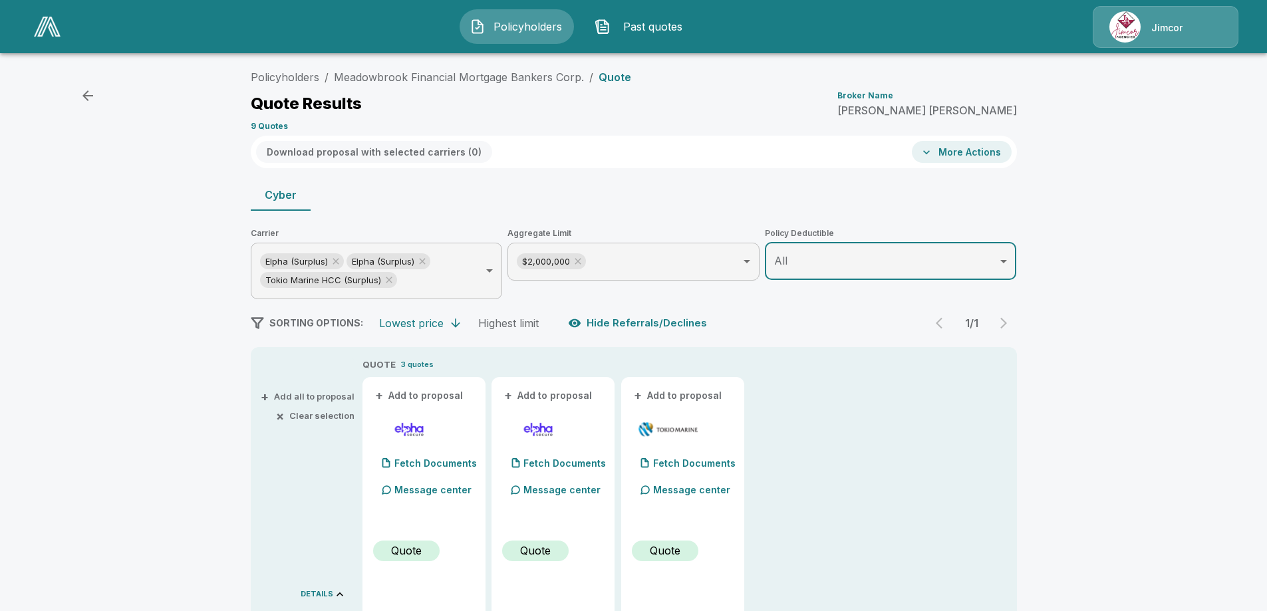
scroll to position [0, 0]
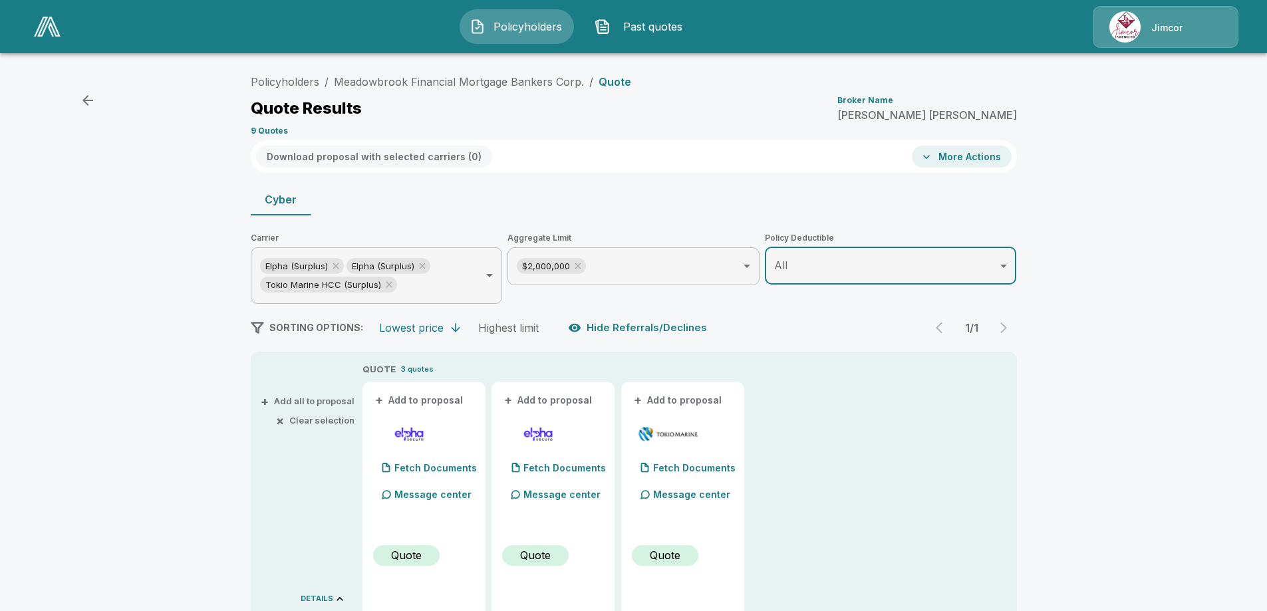
click at [933, 157] on icon "button" at bounding box center [926, 156] width 13 height 13
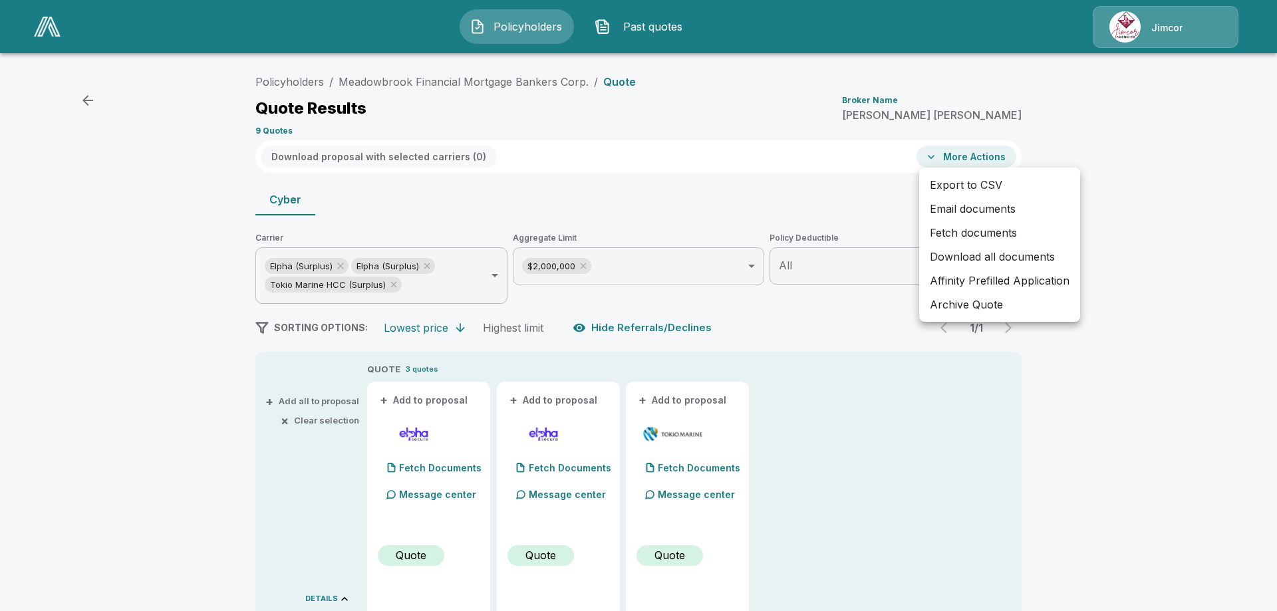
click at [1170, 189] on div at bounding box center [638, 305] width 1277 height 611
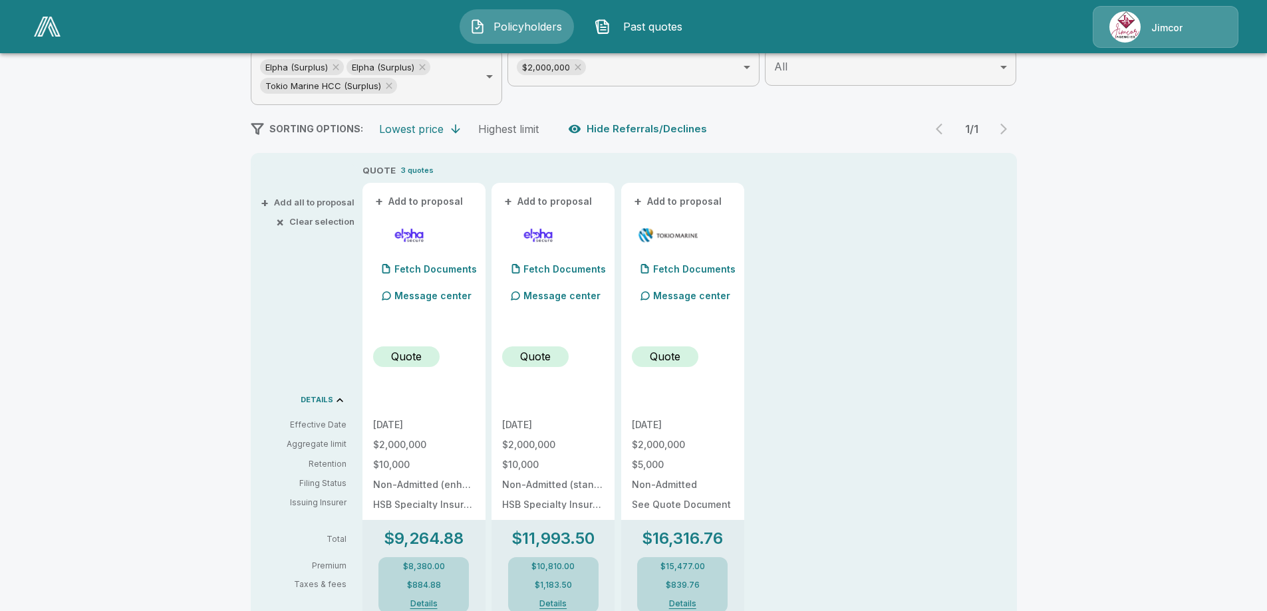
scroll to position [199, 0]
click at [438, 271] on p "Fetch Documents" at bounding box center [435, 268] width 82 height 9
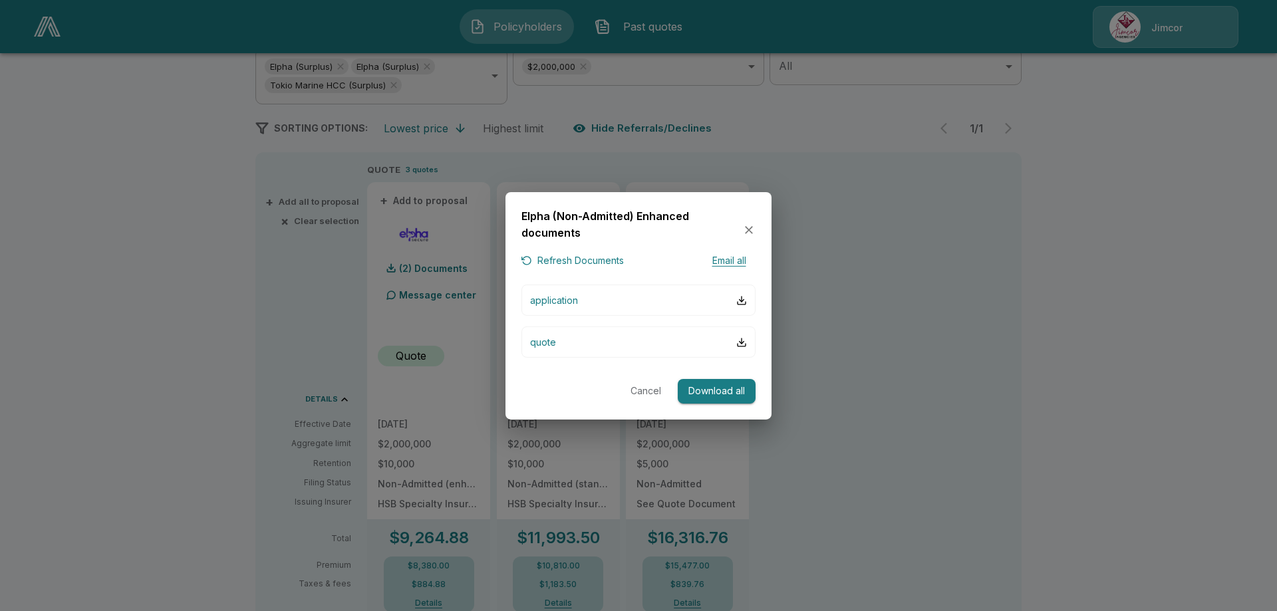
click at [747, 228] on icon "button" at bounding box center [749, 230] width 8 height 8
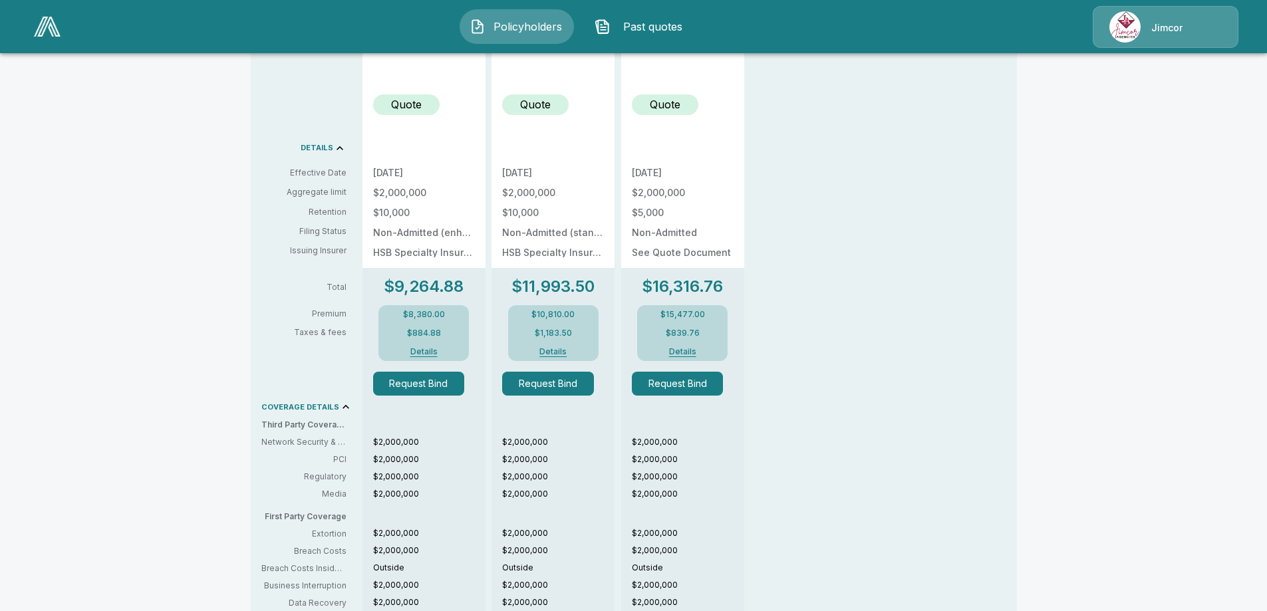
scroll to position [332, 0]
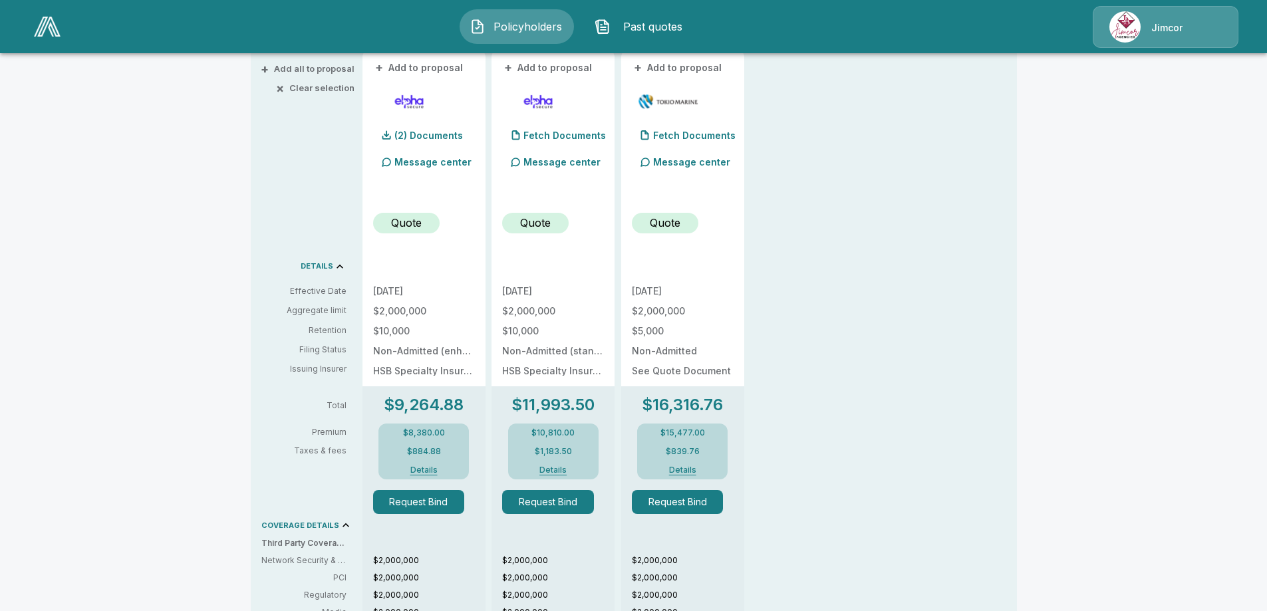
click at [558, 471] on button "Details" at bounding box center [553, 470] width 53 height 8
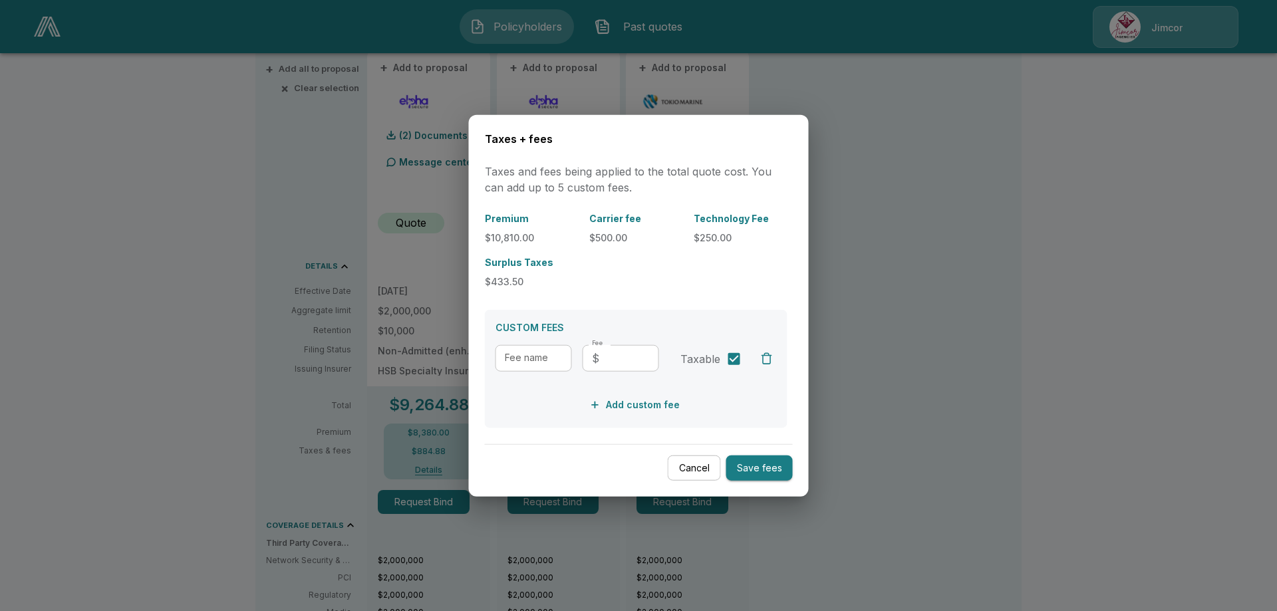
click at [978, 193] on div at bounding box center [638, 305] width 1277 height 611
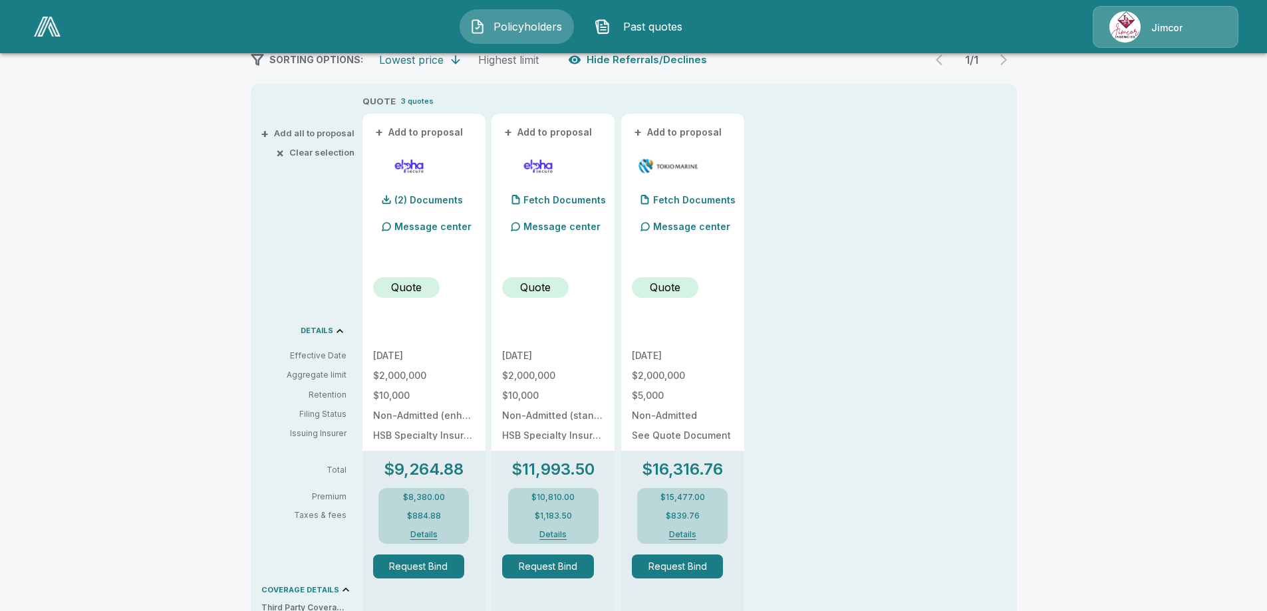
scroll to position [266, 0]
click at [689, 536] on button "Details" at bounding box center [682, 537] width 53 height 8
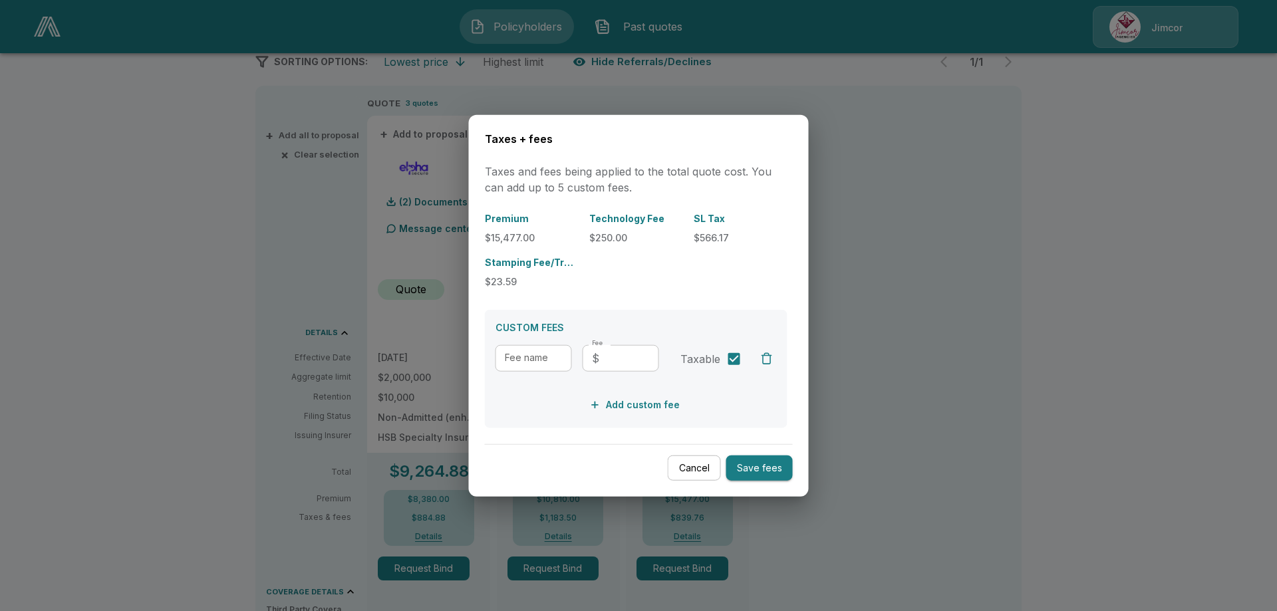
click at [1102, 256] on div at bounding box center [638, 305] width 1277 height 611
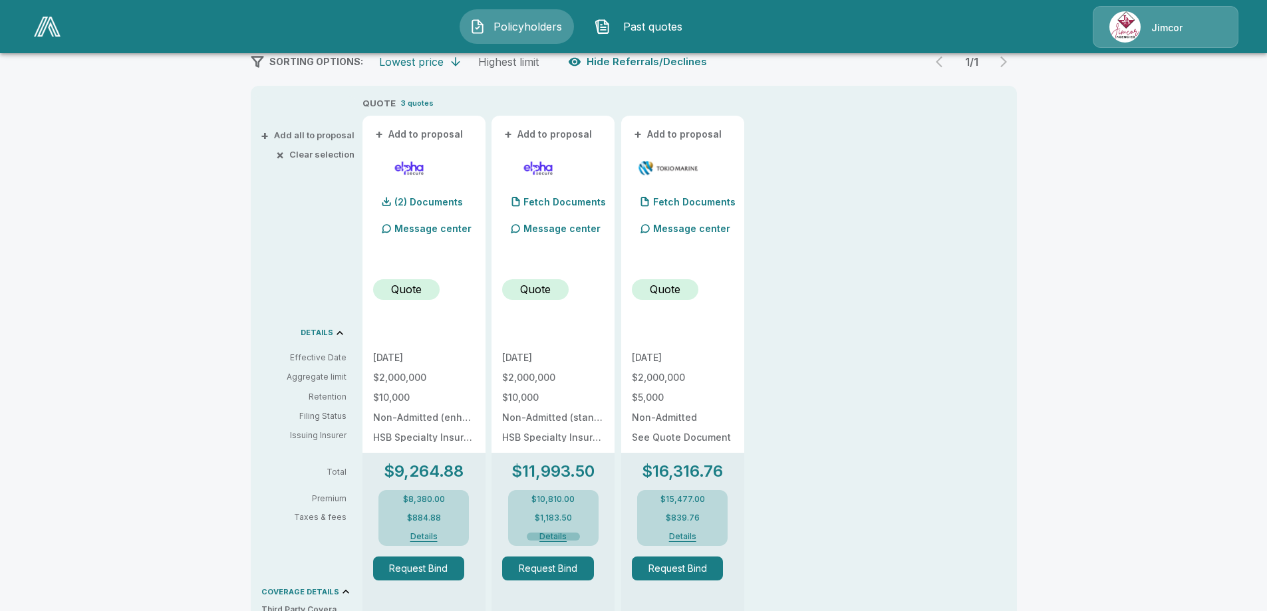
click at [561, 537] on button "Details" at bounding box center [553, 537] width 53 height 8
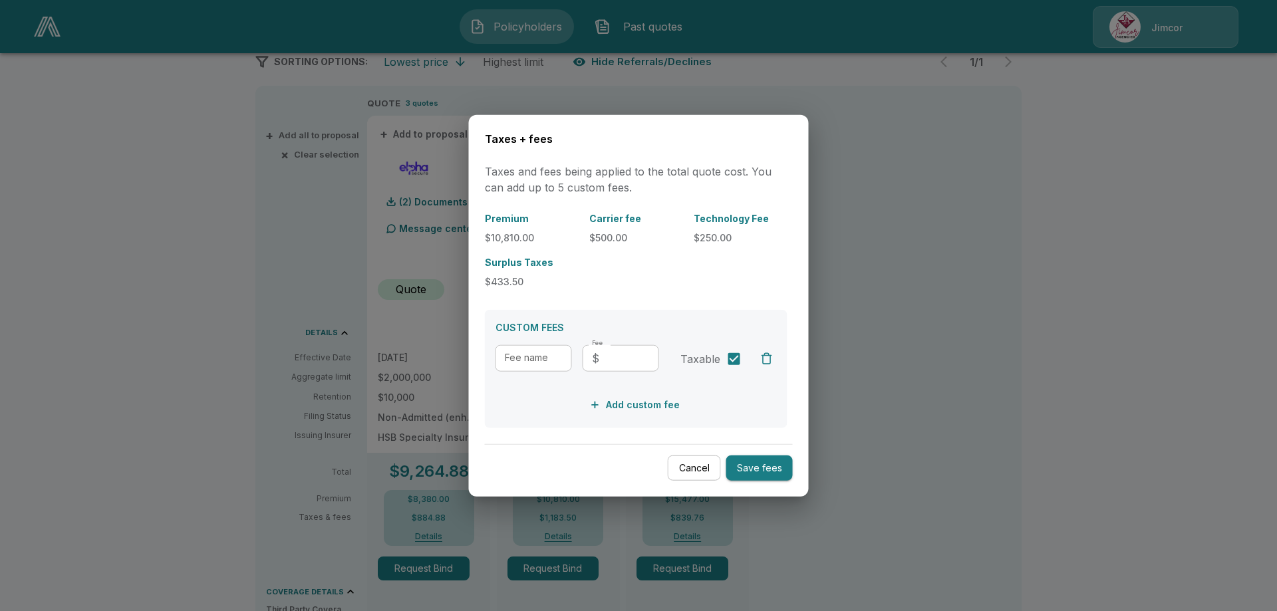
click at [1019, 347] on div at bounding box center [638, 305] width 1277 height 611
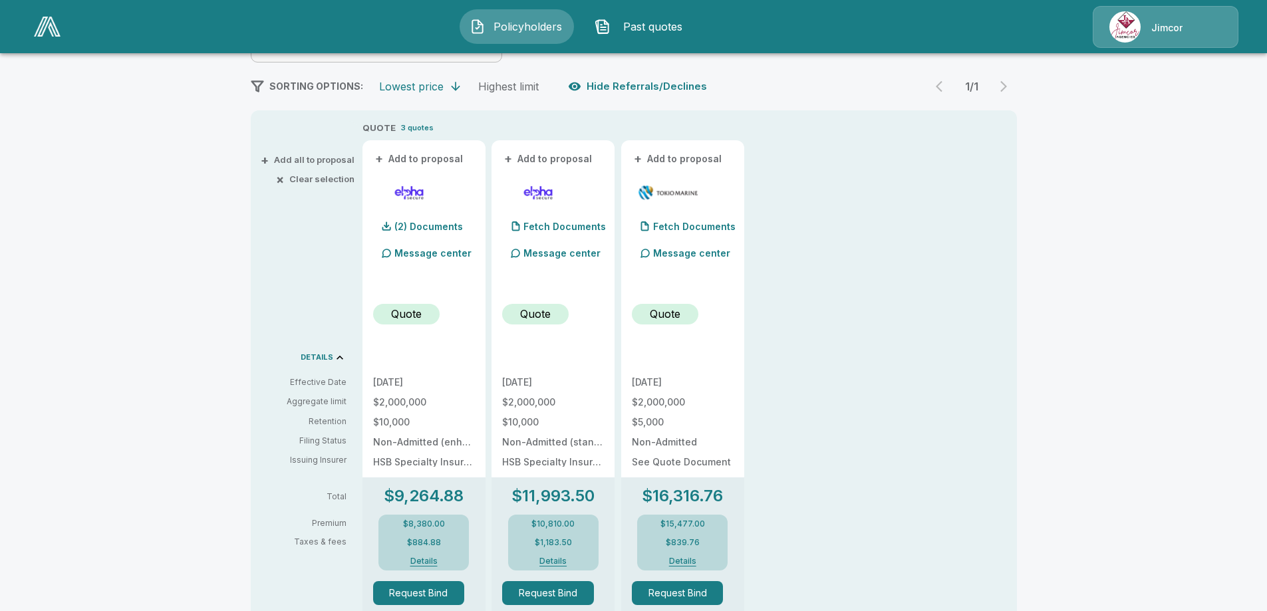
scroll to position [204, 0]
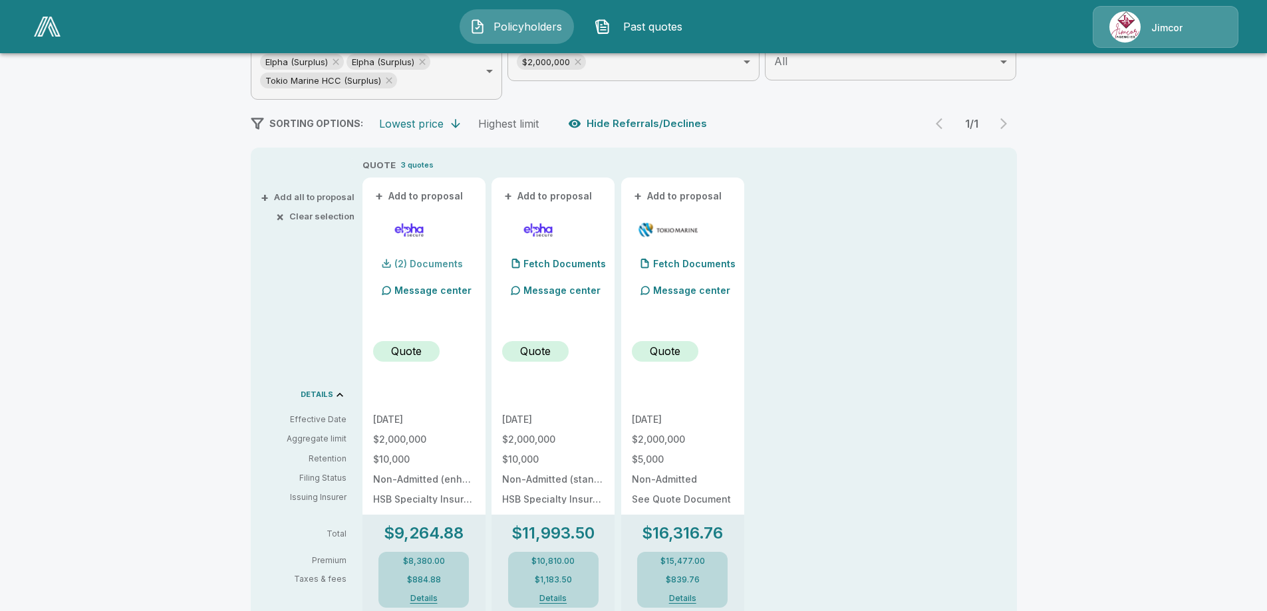
click at [452, 263] on p "(2) Documents" at bounding box center [428, 263] width 68 height 9
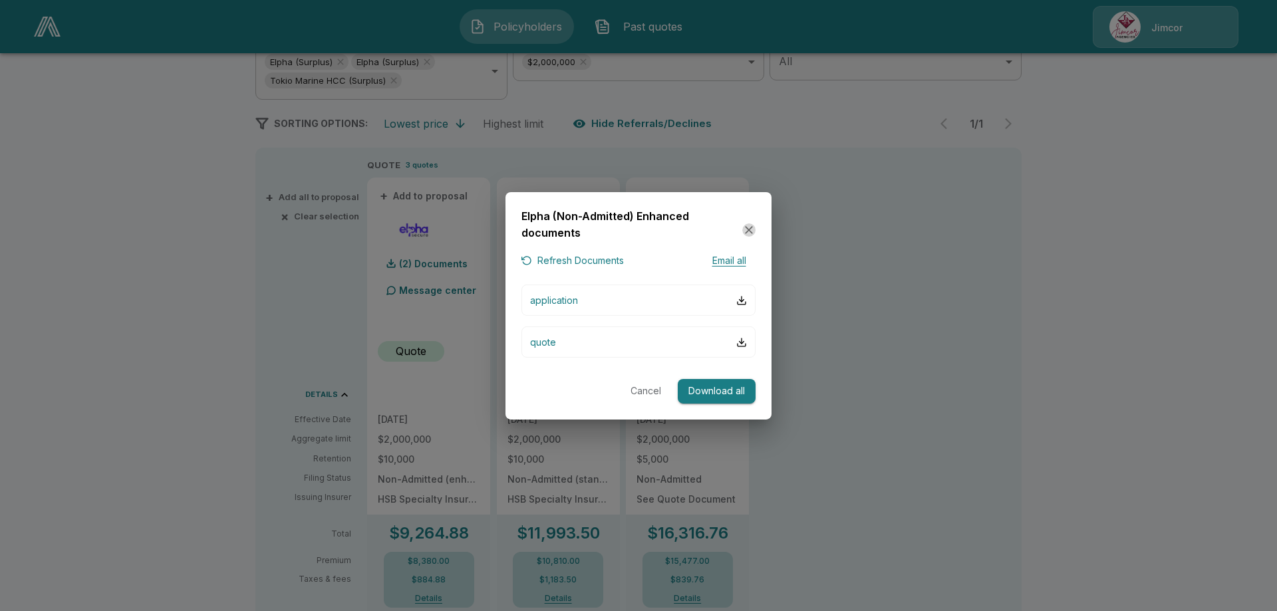
click at [747, 229] on icon "button" at bounding box center [749, 230] width 8 height 8
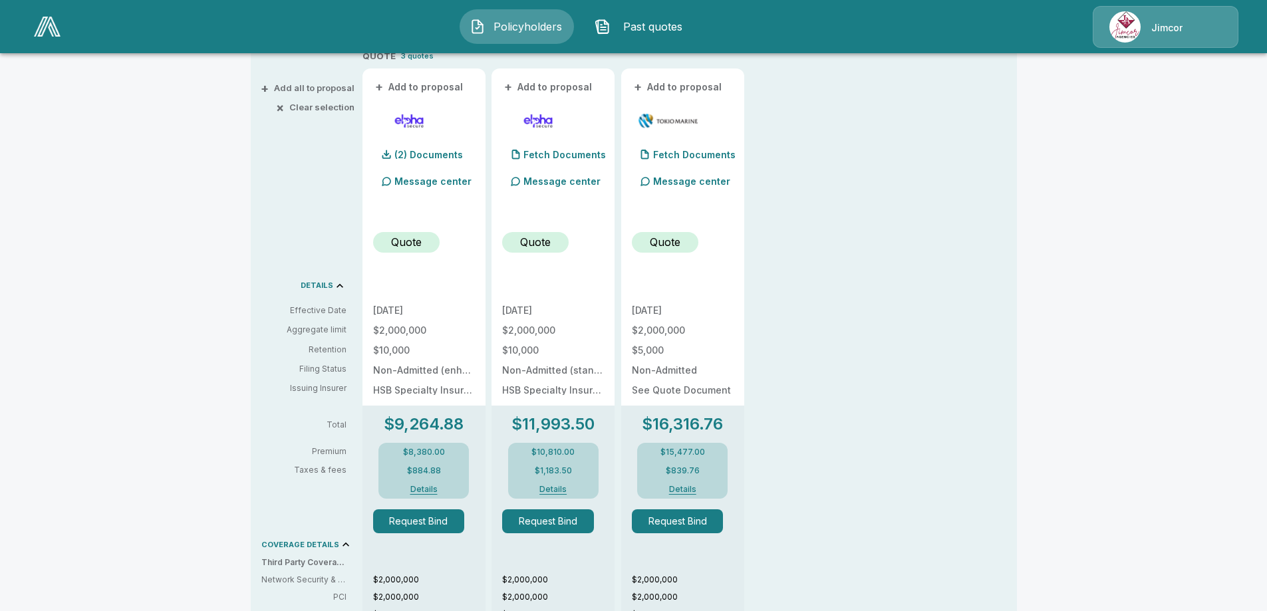
scroll to position [266, 0]
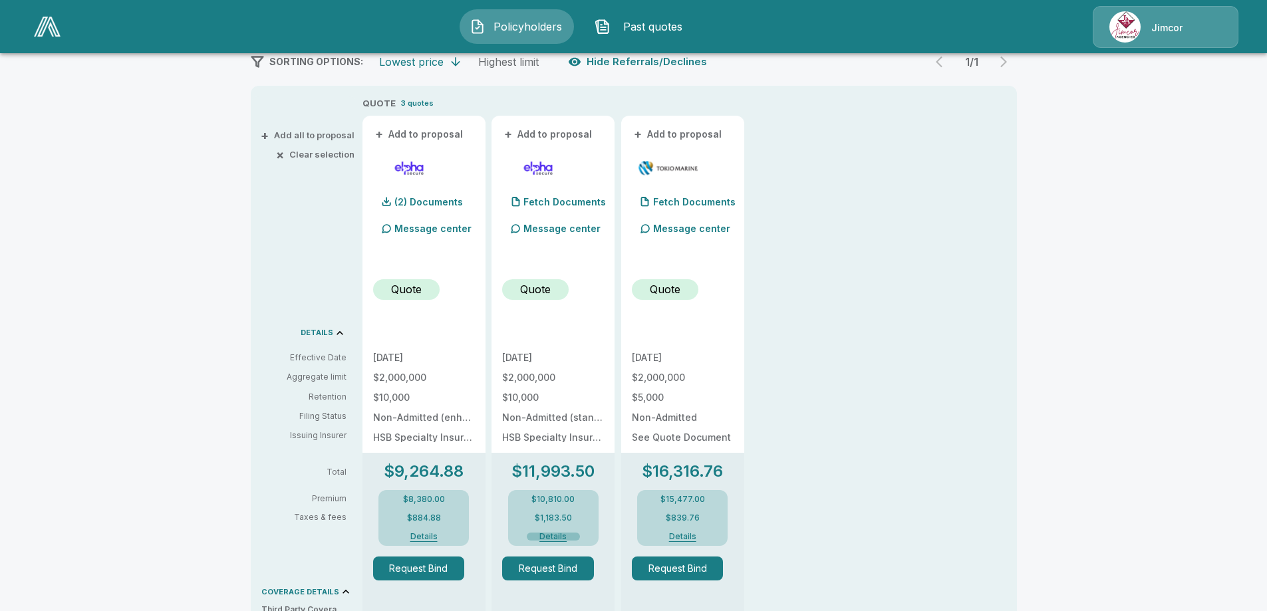
click at [549, 537] on button "Details" at bounding box center [553, 537] width 53 height 8
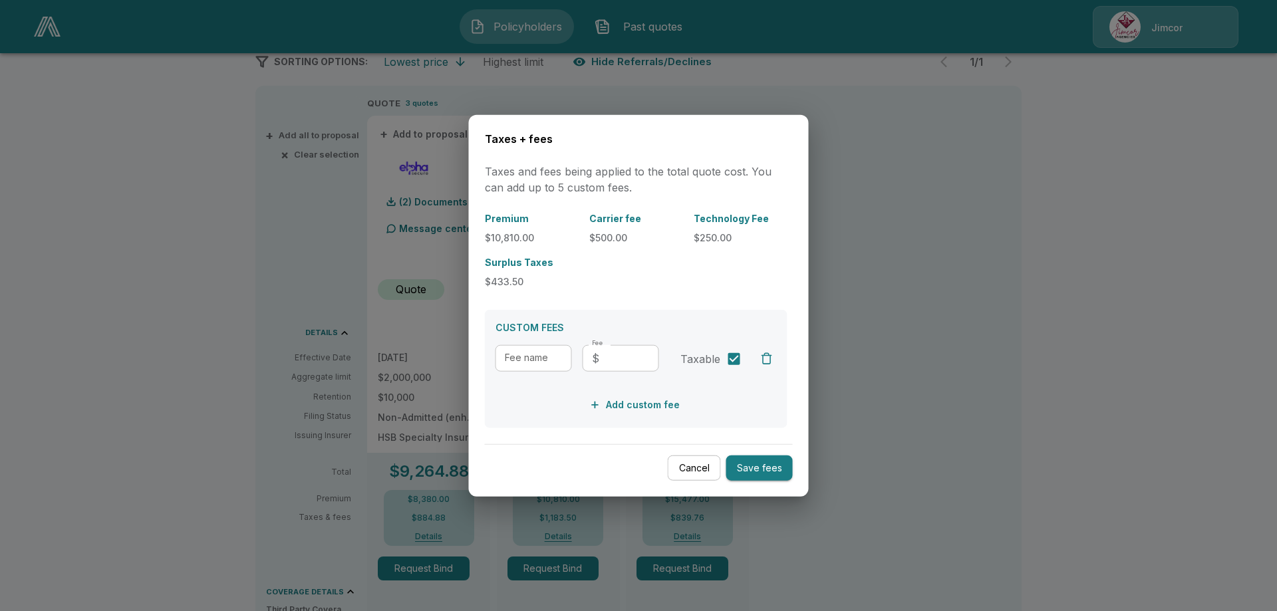
click at [533, 358] on input "Fee name" at bounding box center [533, 358] width 76 height 27
click at [1020, 229] on div at bounding box center [638, 305] width 1277 height 611
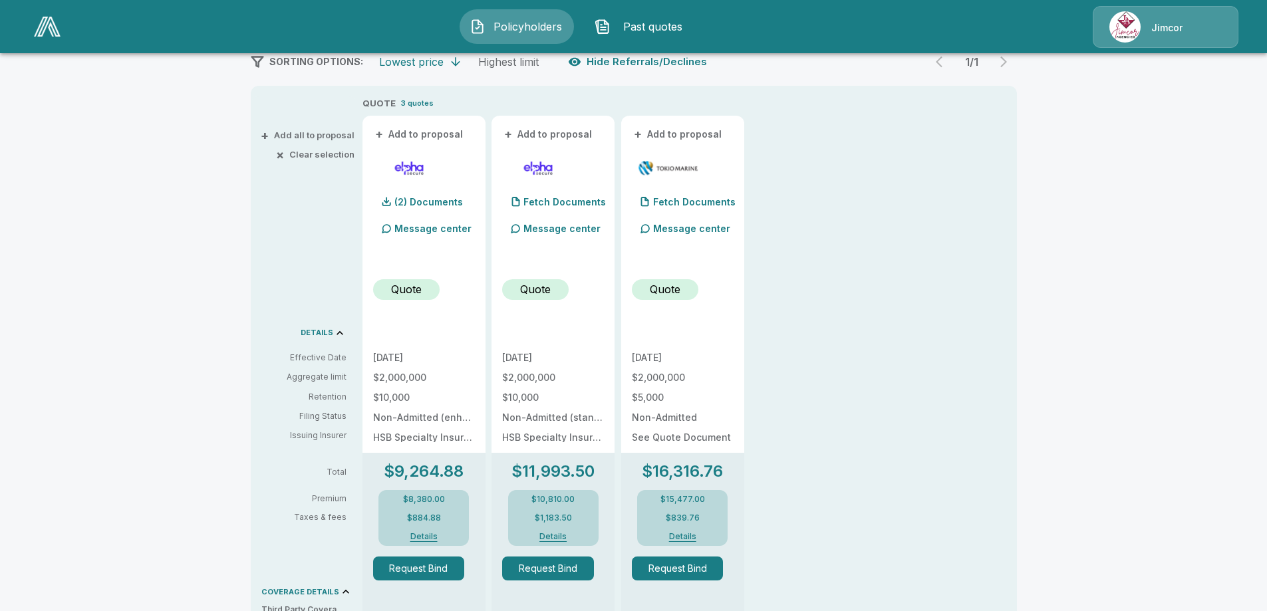
click at [556, 536] on button "Details" at bounding box center [553, 537] width 53 height 8
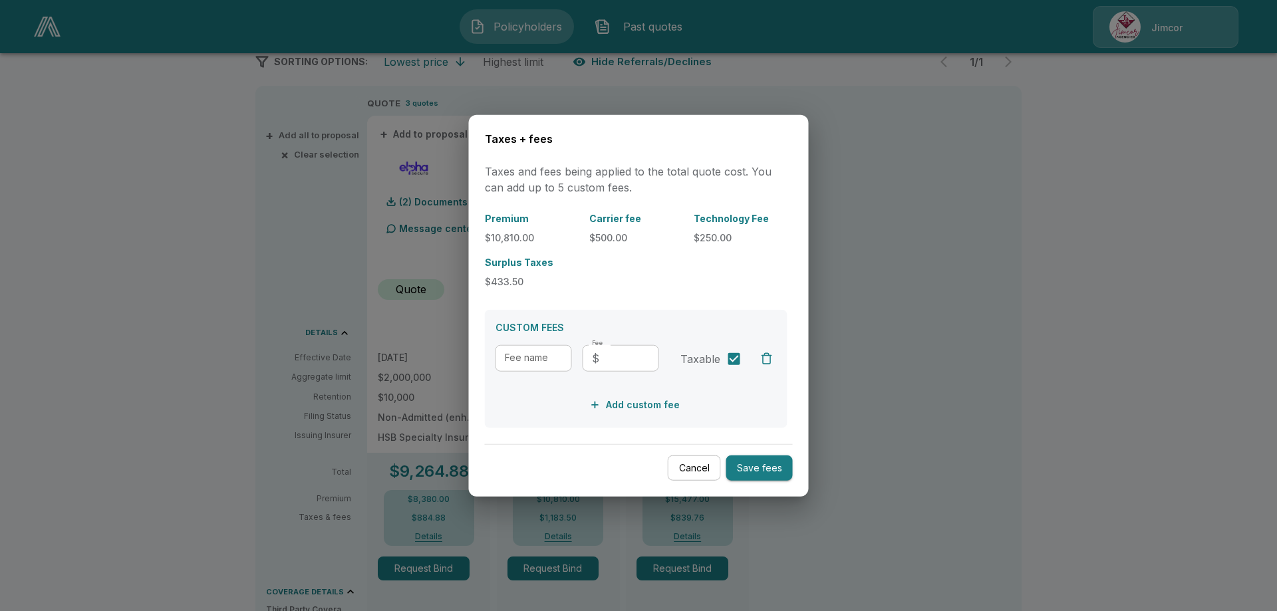
click at [1001, 267] on div at bounding box center [638, 305] width 1277 height 611
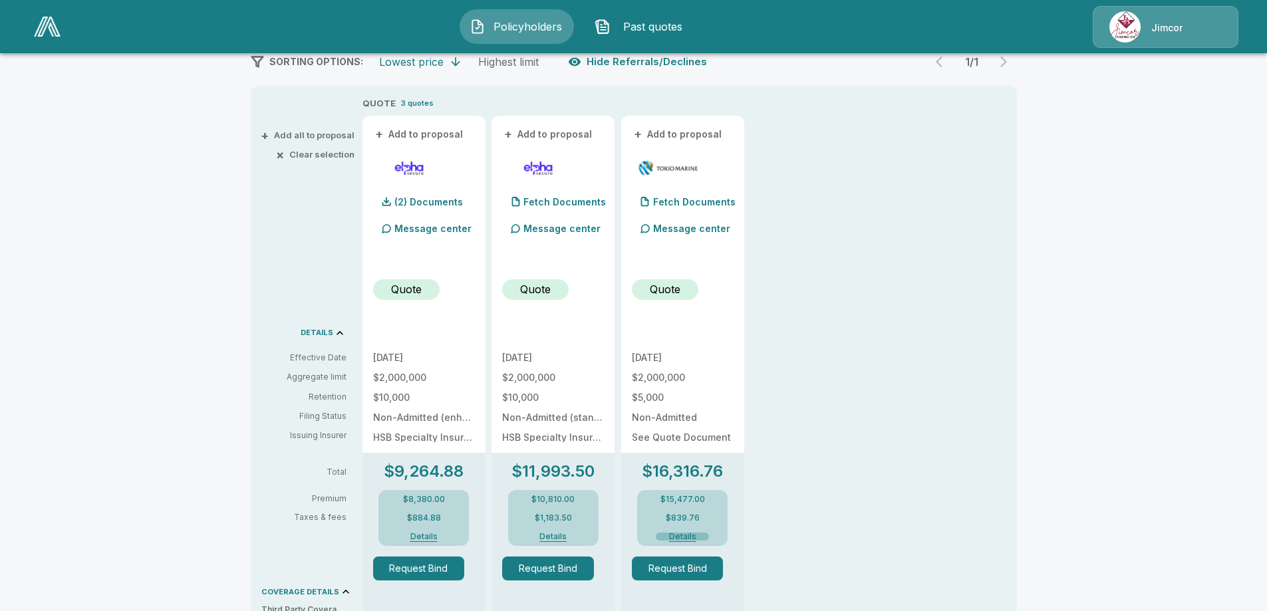
click at [689, 538] on button "Details" at bounding box center [682, 537] width 53 height 8
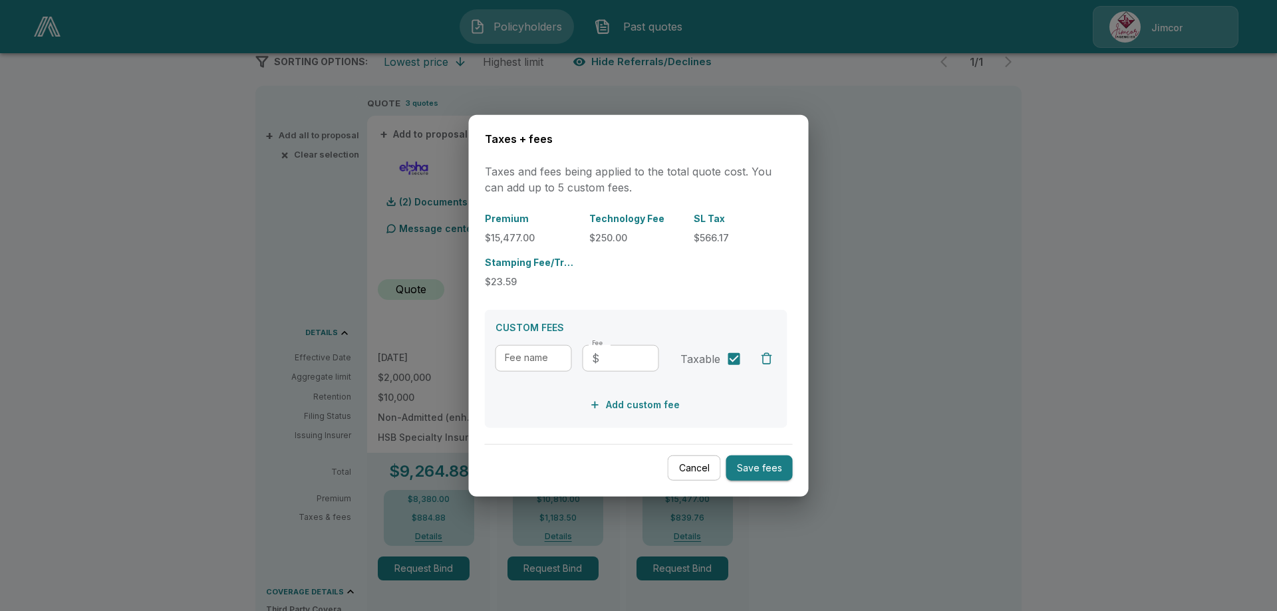
click at [991, 269] on div at bounding box center [638, 305] width 1277 height 611
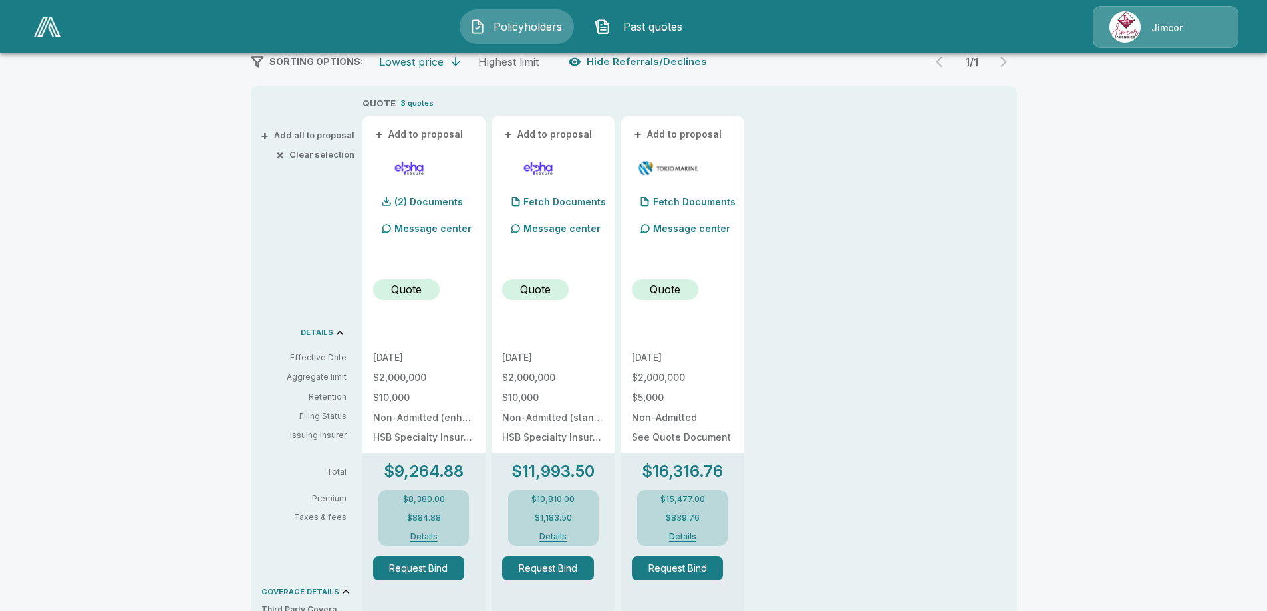
click at [1109, 203] on div "**********" at bounding box center [633, 439] width 1267 height 1284
